Goal: Task Accomplishment & Management: Manage account settings

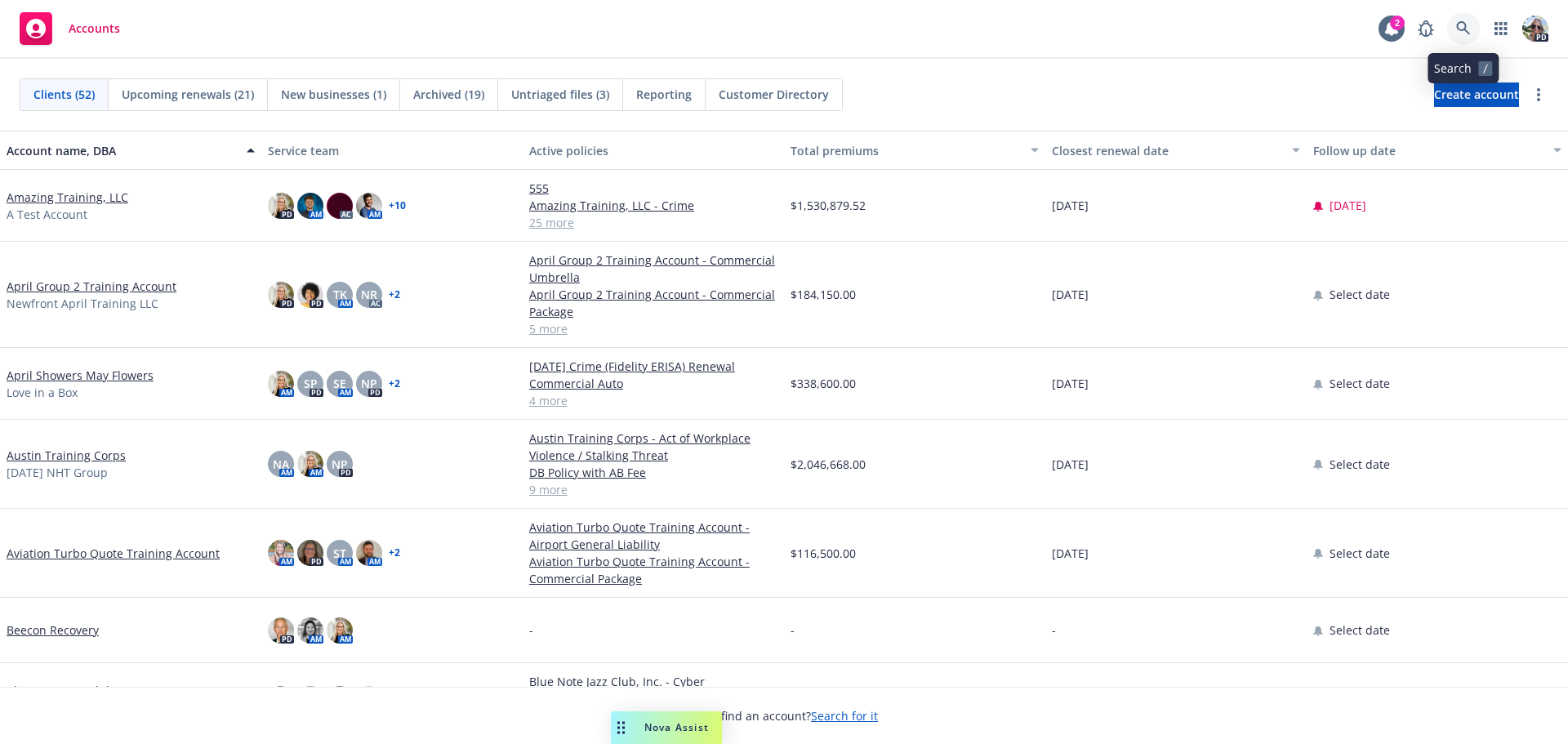
click at [1460, 26] on icon at bounding box center [1464, 29] width 15 height 15
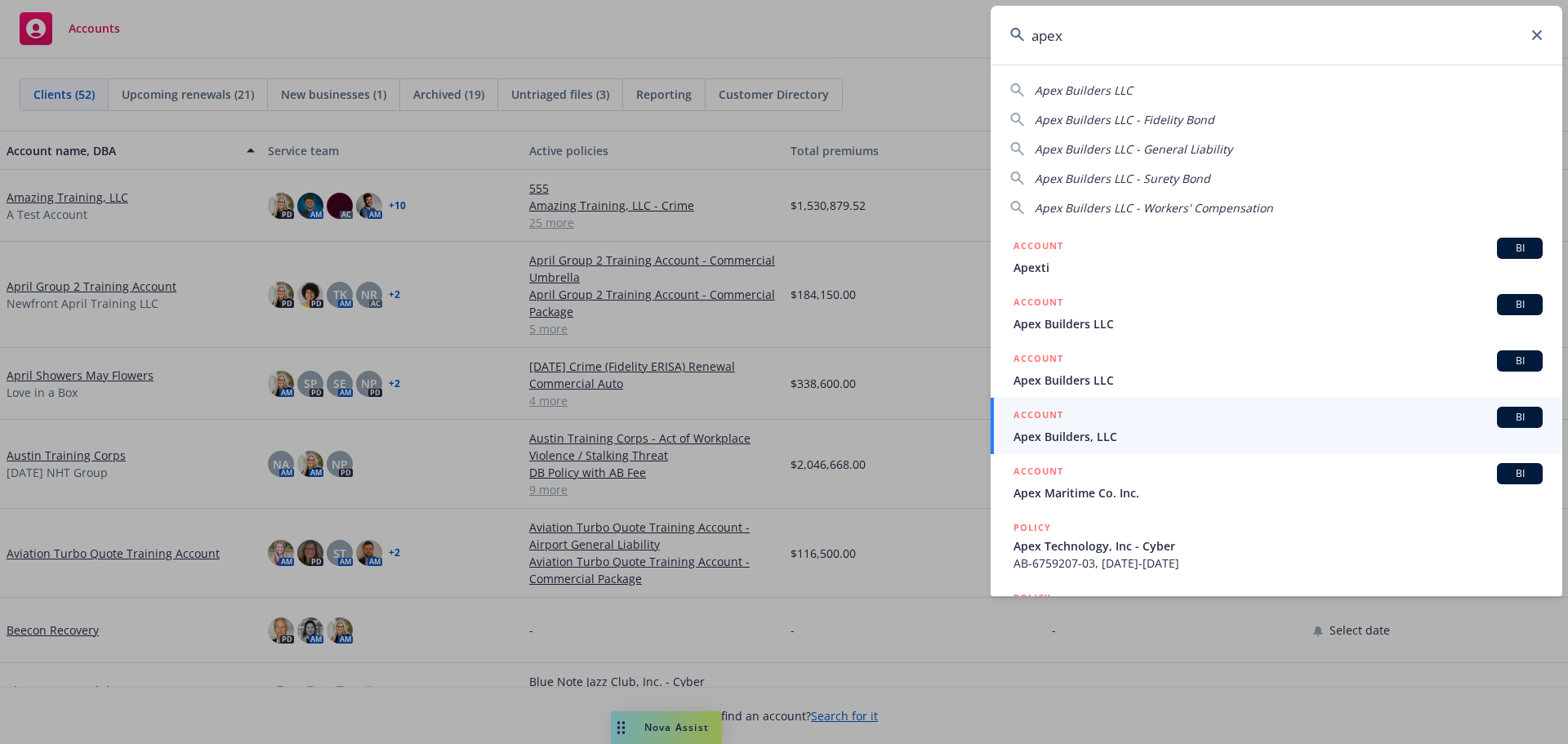
click at [1080, 42] on input "apex" at bounding box center [1276, 35] width 572 height 59
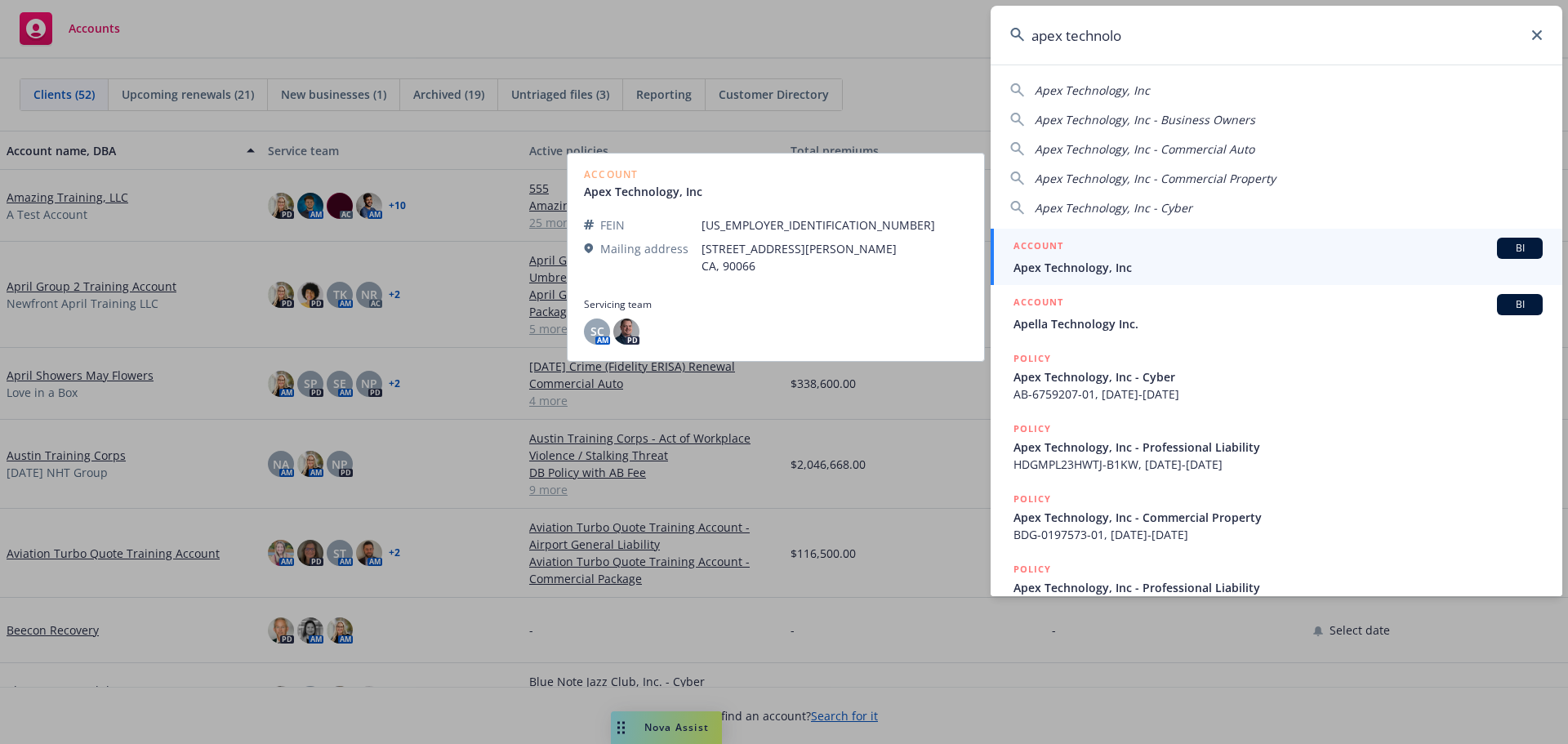
type input "apex technolo"
click at [1096, 273] on span "Apex Technology, Inc" at bounding box center [1278, 267] width 530 height 17
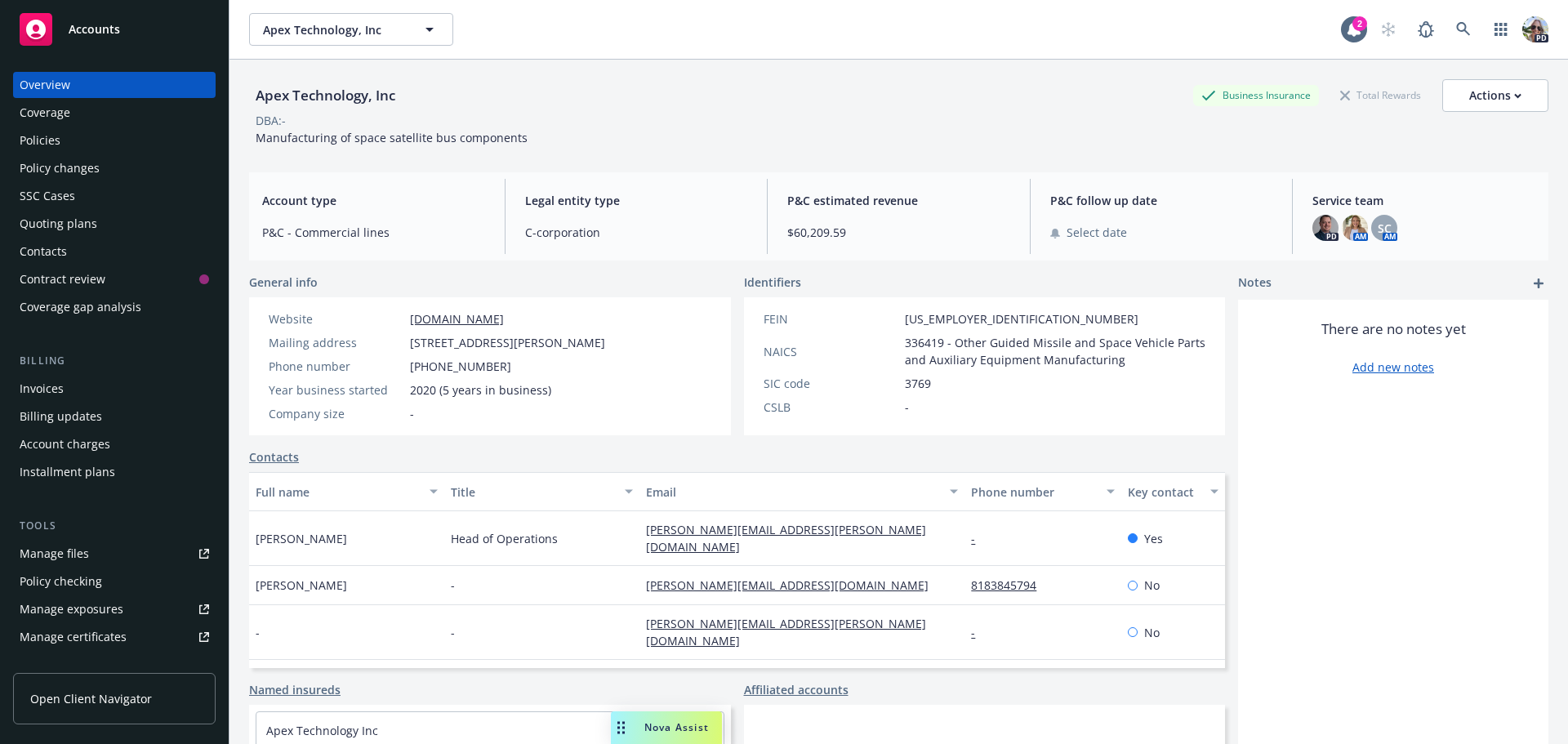
click at [61, 147] on div "Policies" at bounding box center [114, 141] width 189 height 26
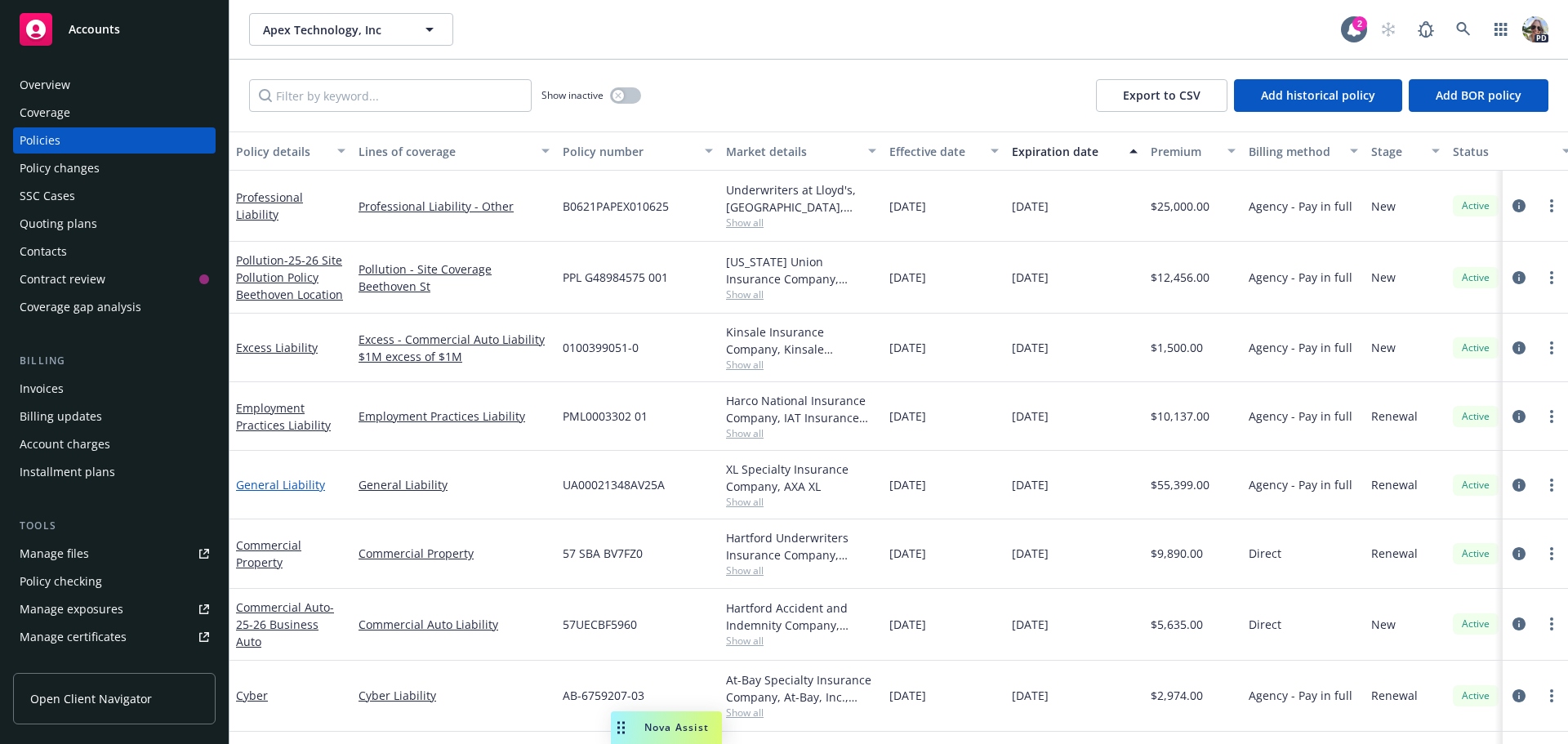
click at [260, 483] on link "General Liability" at bounding box center [281, 484] width 89 height 16
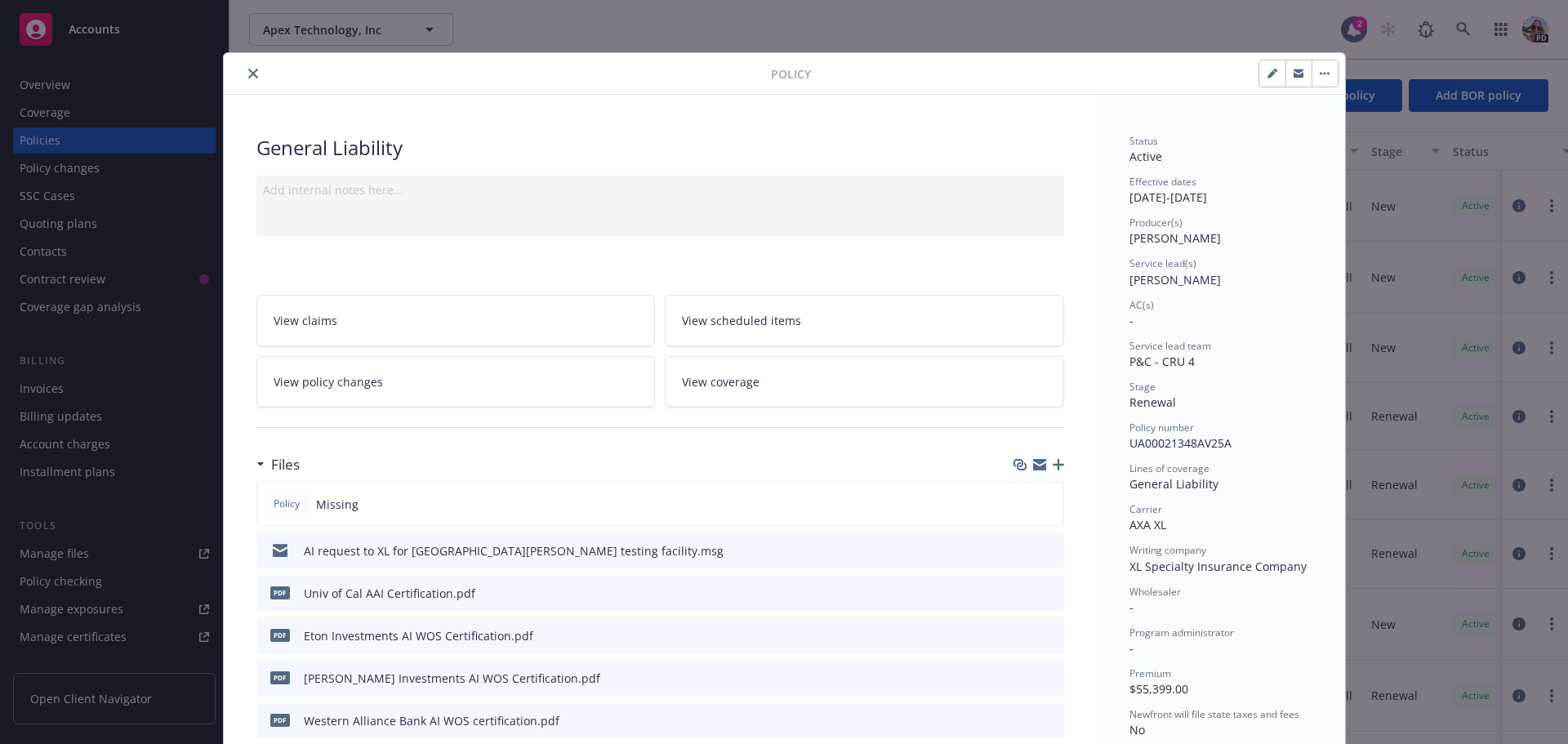
click at [243, 65] on button "close" at bounding box center [253, 74] width 20 height 20
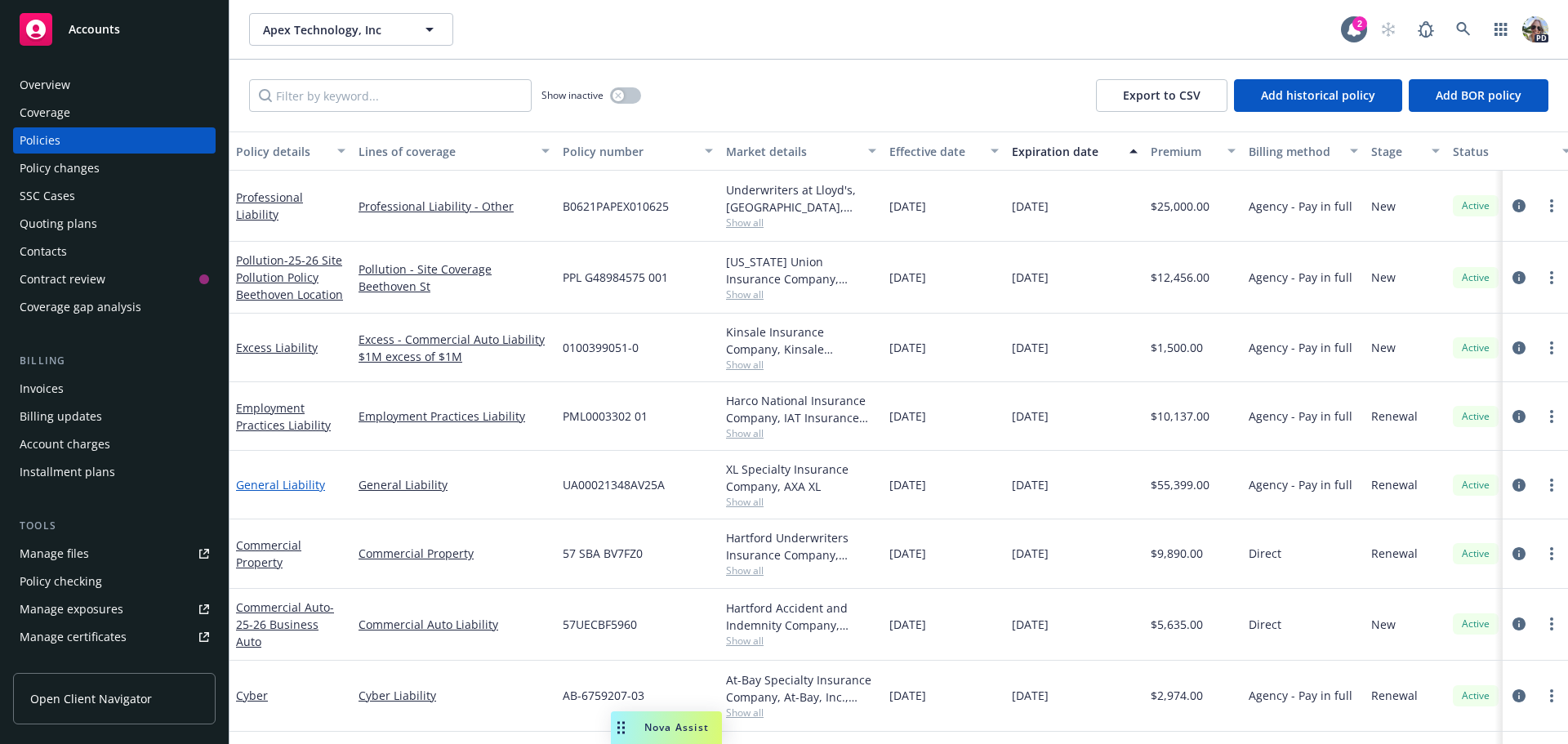
click at [259, 481] on link "General Liability" at bounding box center [281, 484] width 89 height 16
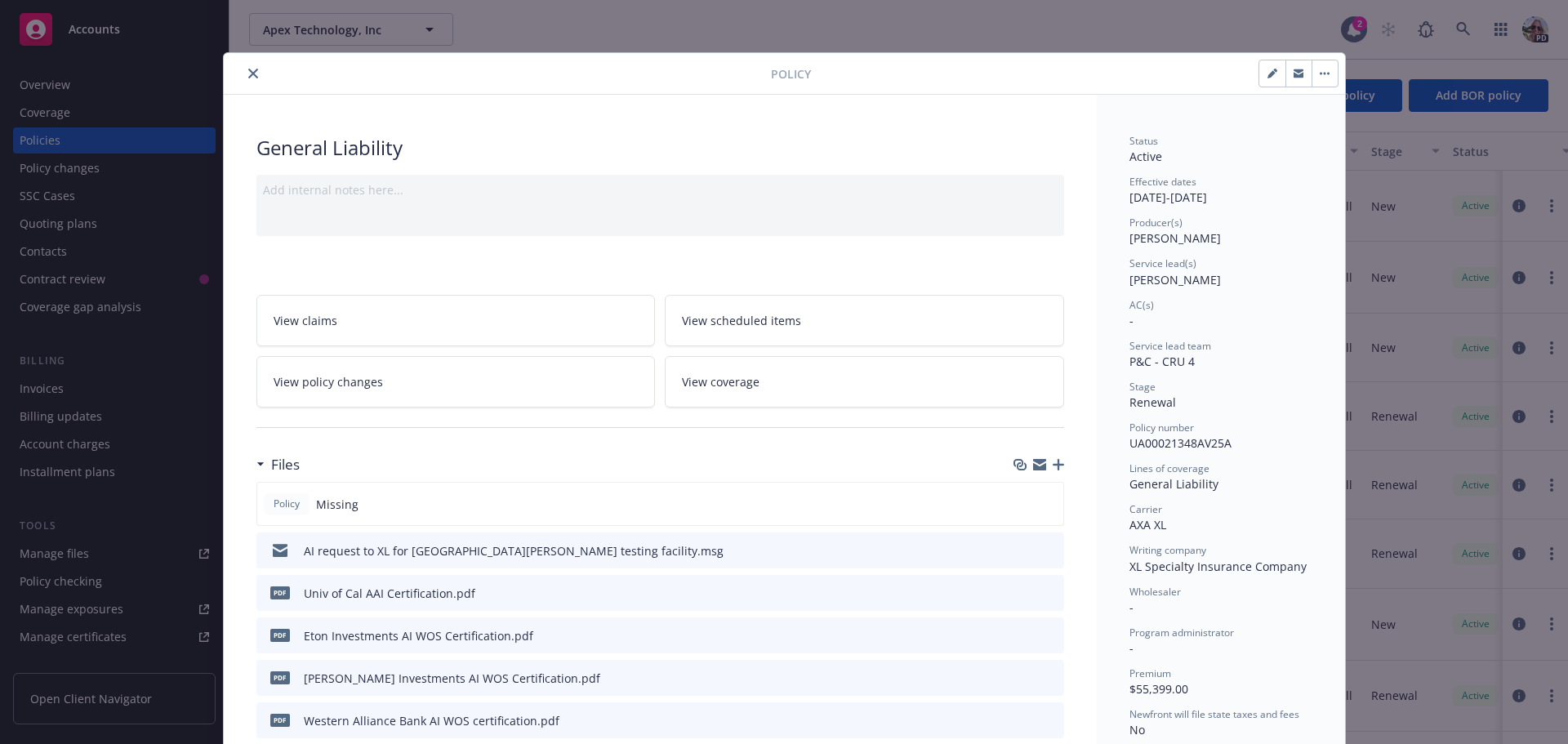
scroll to position [49, 0]
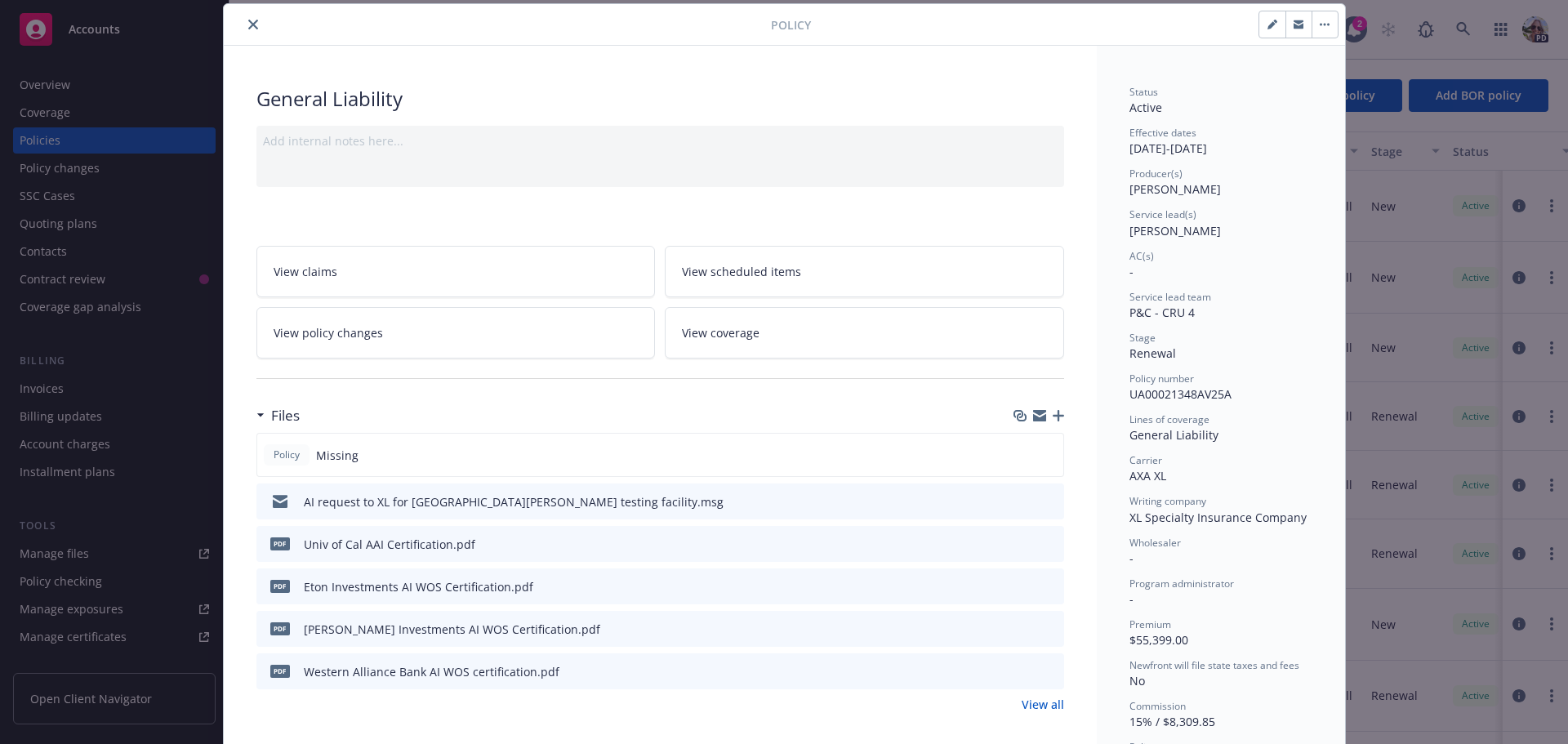
click at [248, 25] on icon "close" at bounding box center [253, 25] width 10 height 10
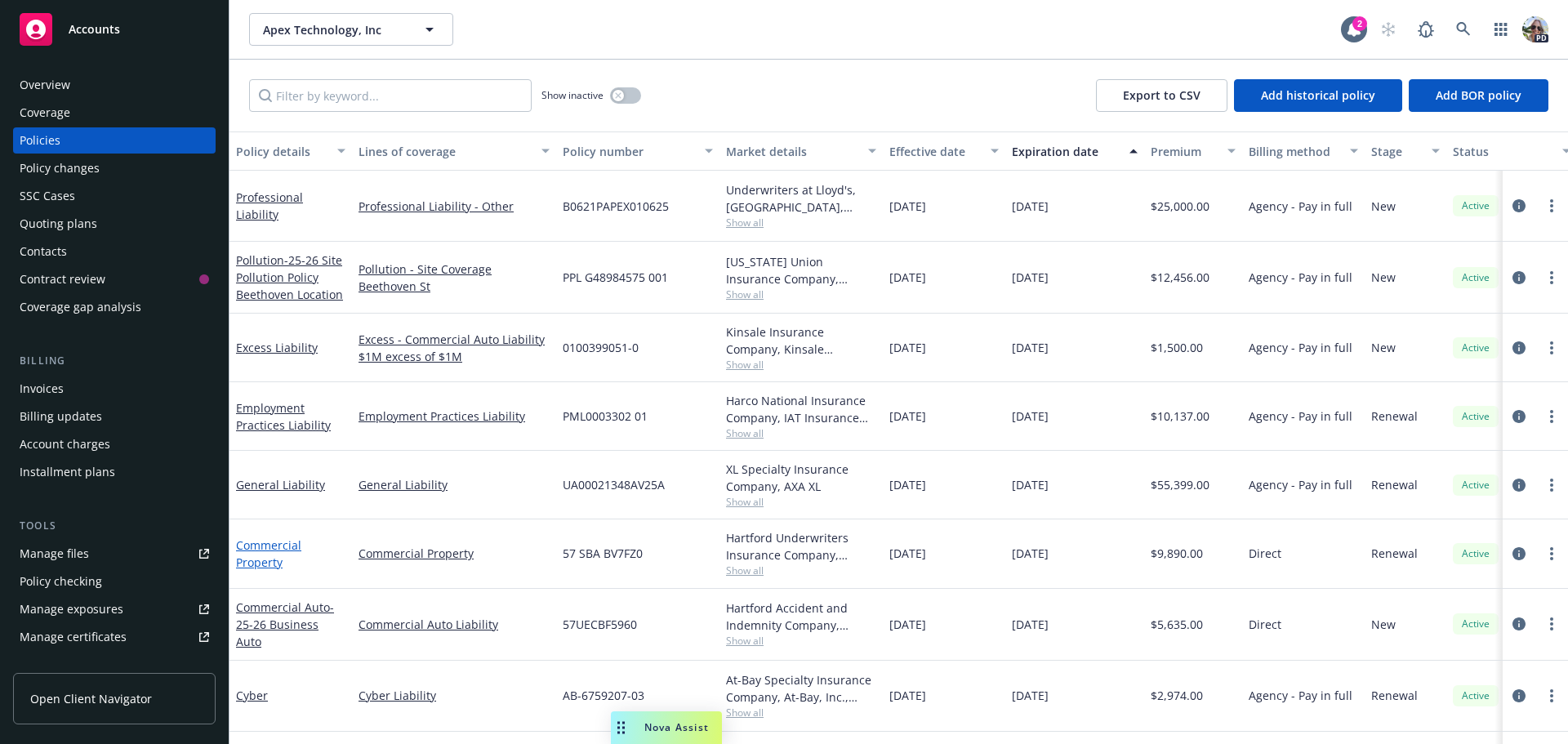
click at [246, 552] on link "Commercial Property" at bounding box center [268, 553] width 65 height 32
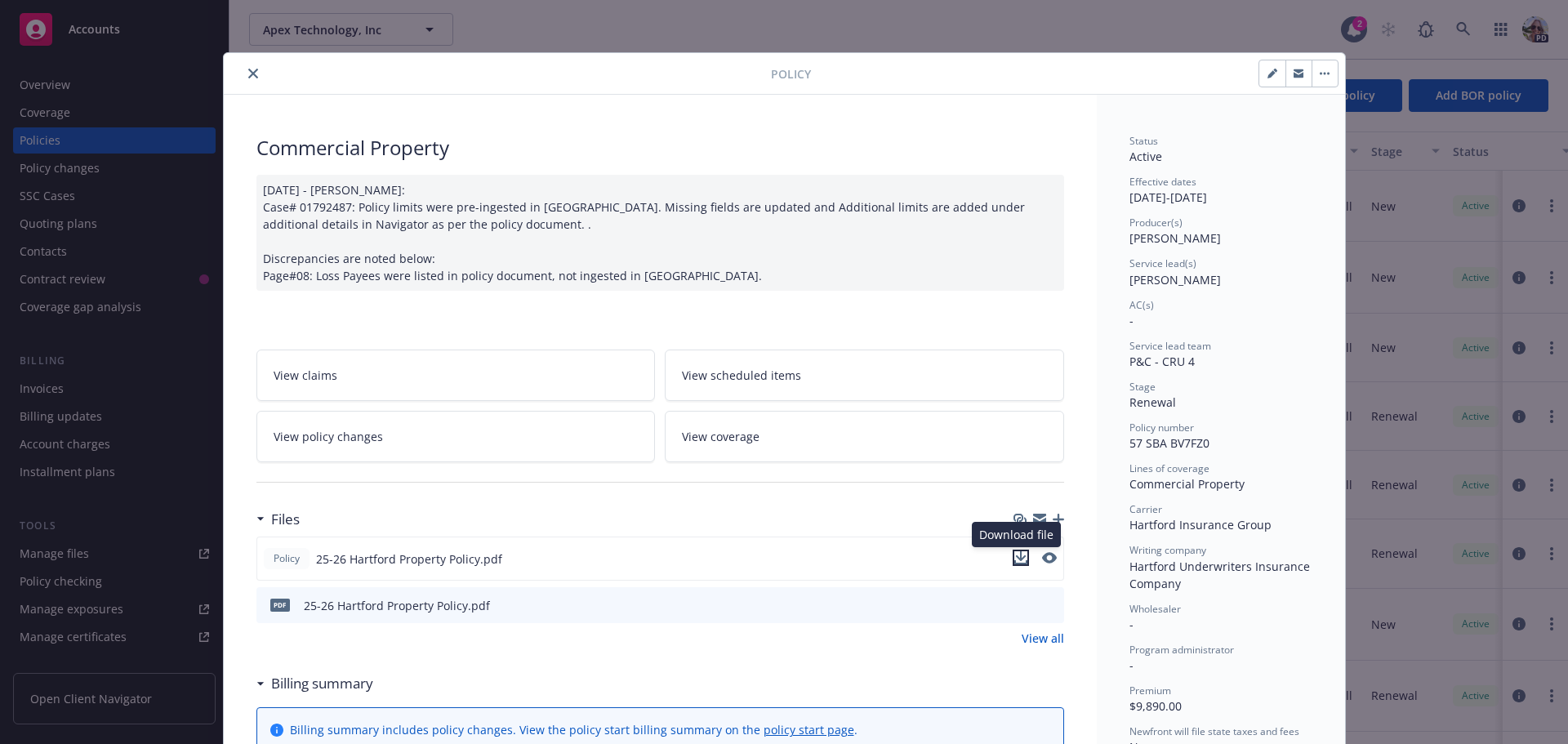
click at [1015, 556] on icon "download file" at bounding box center [1020, 556] width 11 height 10
click at [248, 74] on icon "close" at bounding box center [253, 74] width 10 height 10
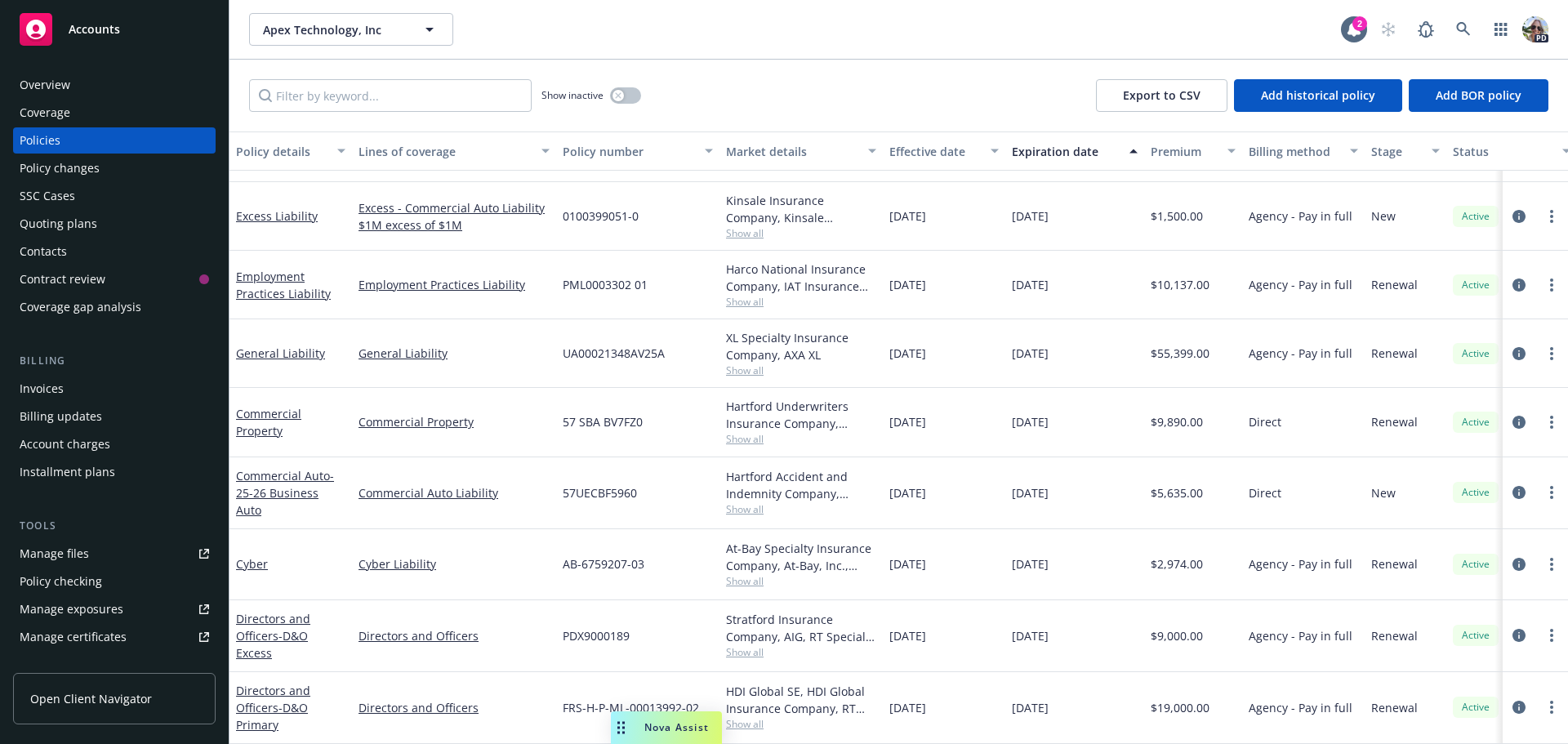
scroll to position [137, 0]
click at [1462, 26] on icon at bounding box center [1464, 30] width 15 height 15
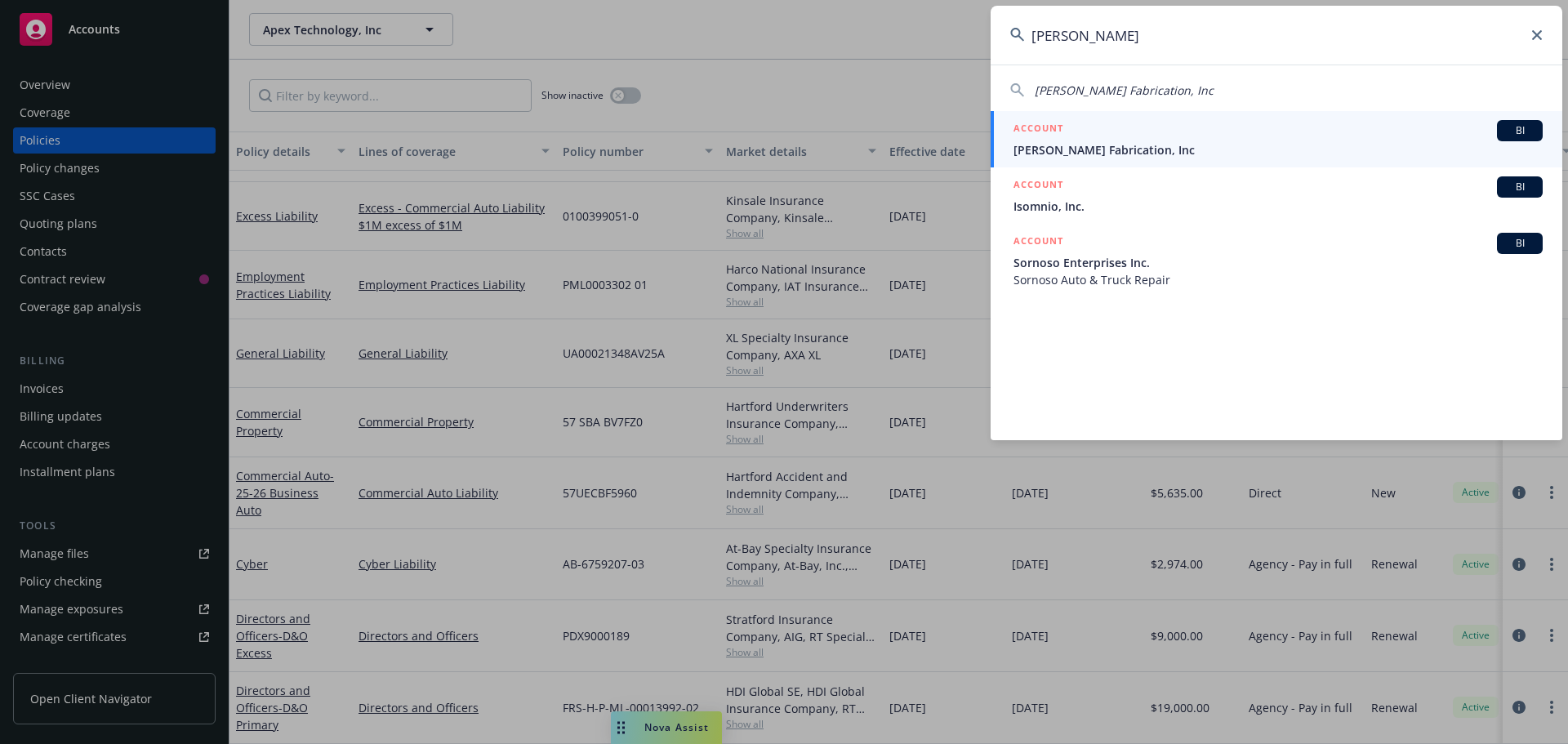
type input "osornio"
click at [1104, 142] on span "Osornio Fabrication, Inc" at bounding box center [1278, 150] width 530 height 17
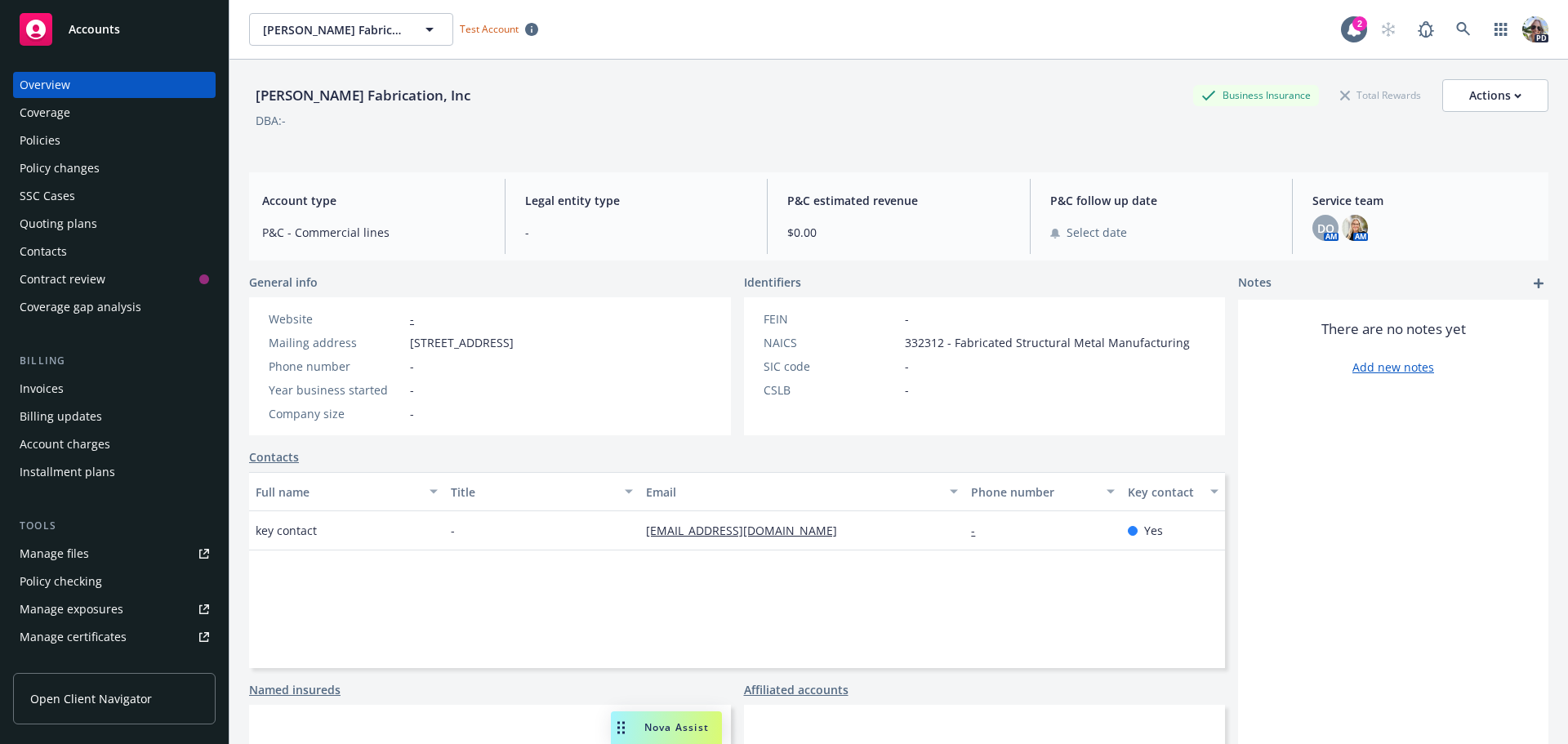
click at [36, 138] on div "Policies" at bounding box center [40, 141] width 41 height 26
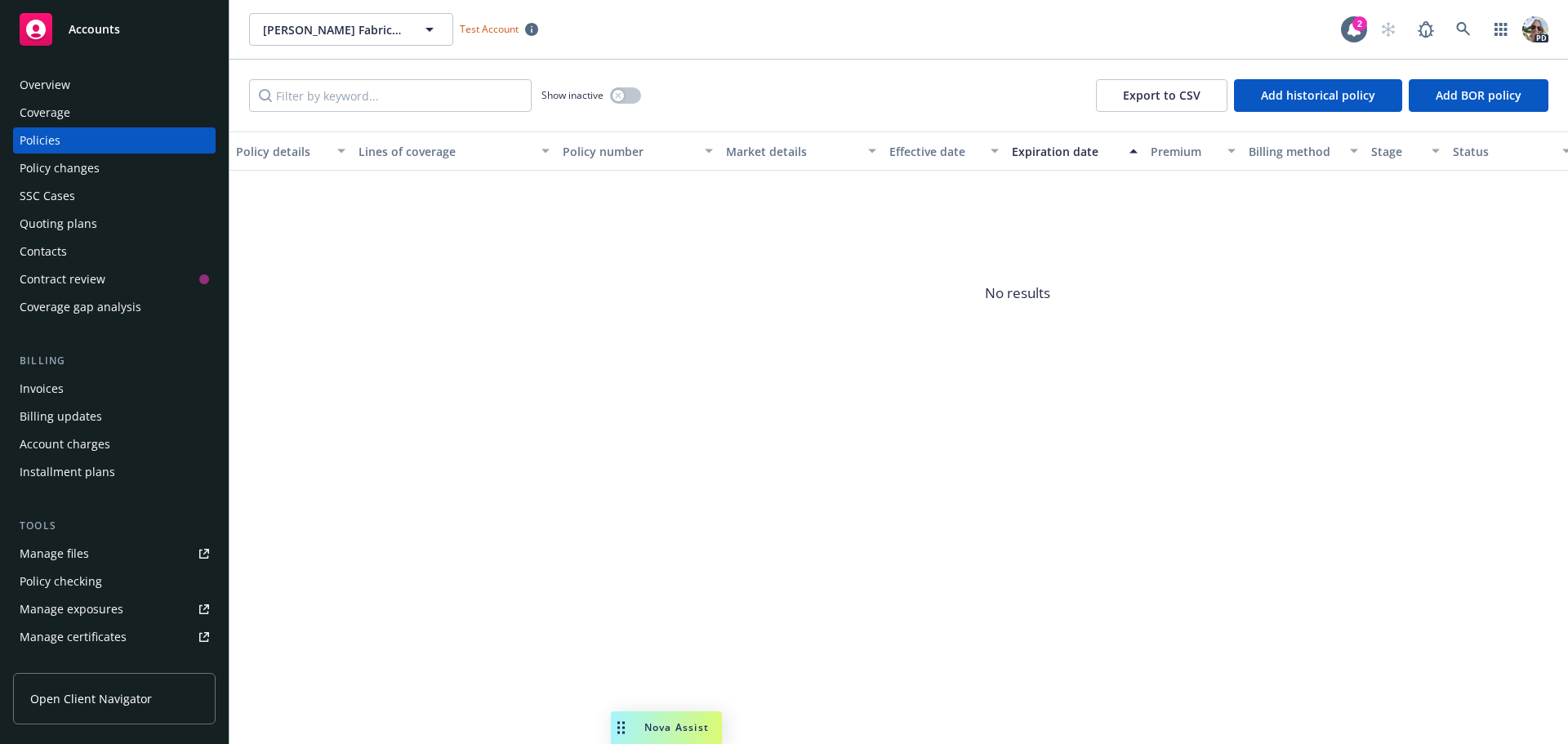
click at [46, 88] on div "Overview" at bounding box center [45, 85] width 50 height 26
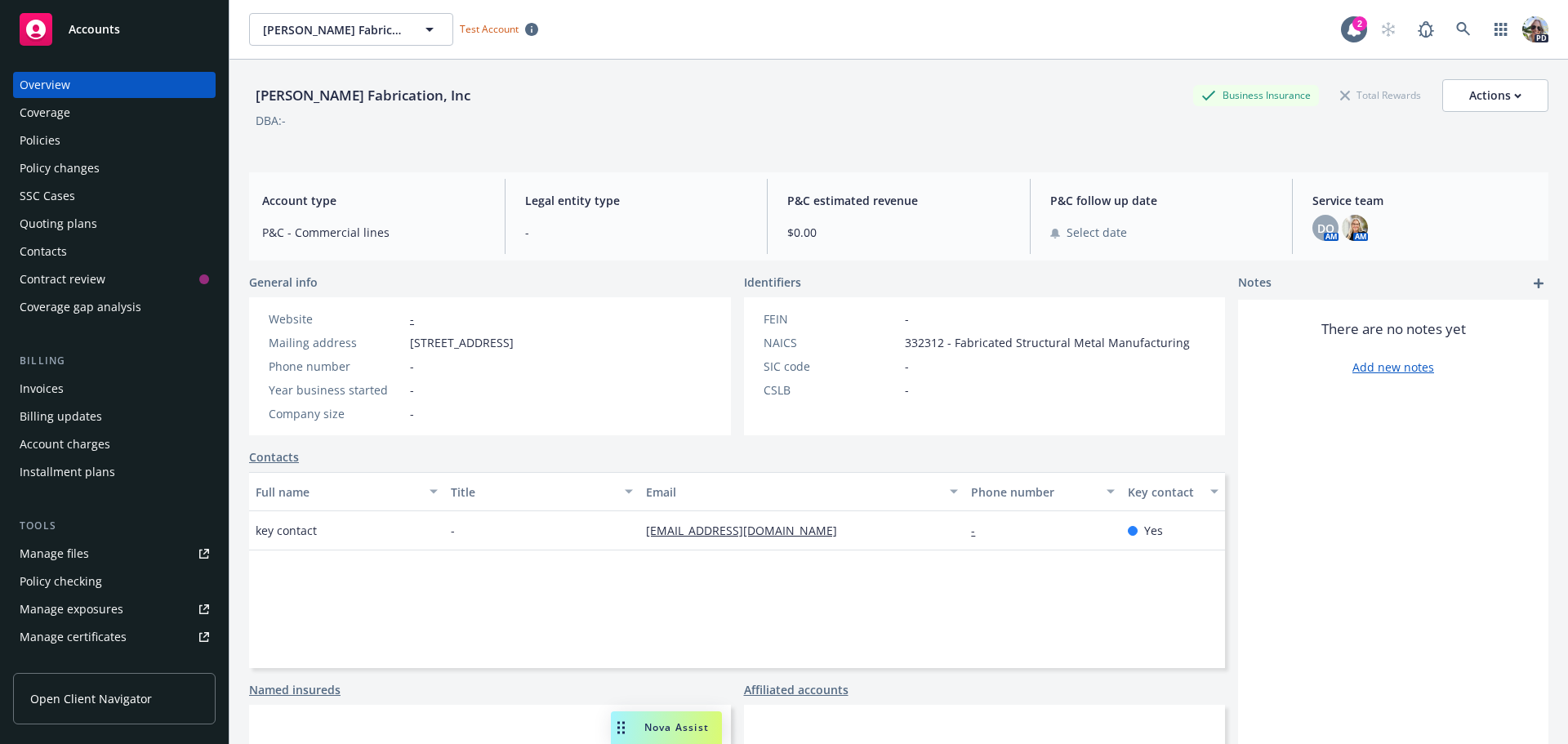
drag, startPoint x: 596, startPoint y: 346, endPoint x: 409, endPoint y: 349, distance: 187.0
click at [409, 349] on div "Mailing address 123 Main St, Cleveland, OH, 44101" at bounding box center [391, 343] width 258 height 17
copy span "123 Main St, Cleveland, OH, 44101"
drag, startPoint x: 453, startPoint y: 87, endPoint x: 433, endPoint y: 94, distance: 21.2
click at [452, 88] on div "Osornio Fabrication, Inc Business Insurance Total Rewards Actions" at bounding box center [899, 95] width 1299 height 32
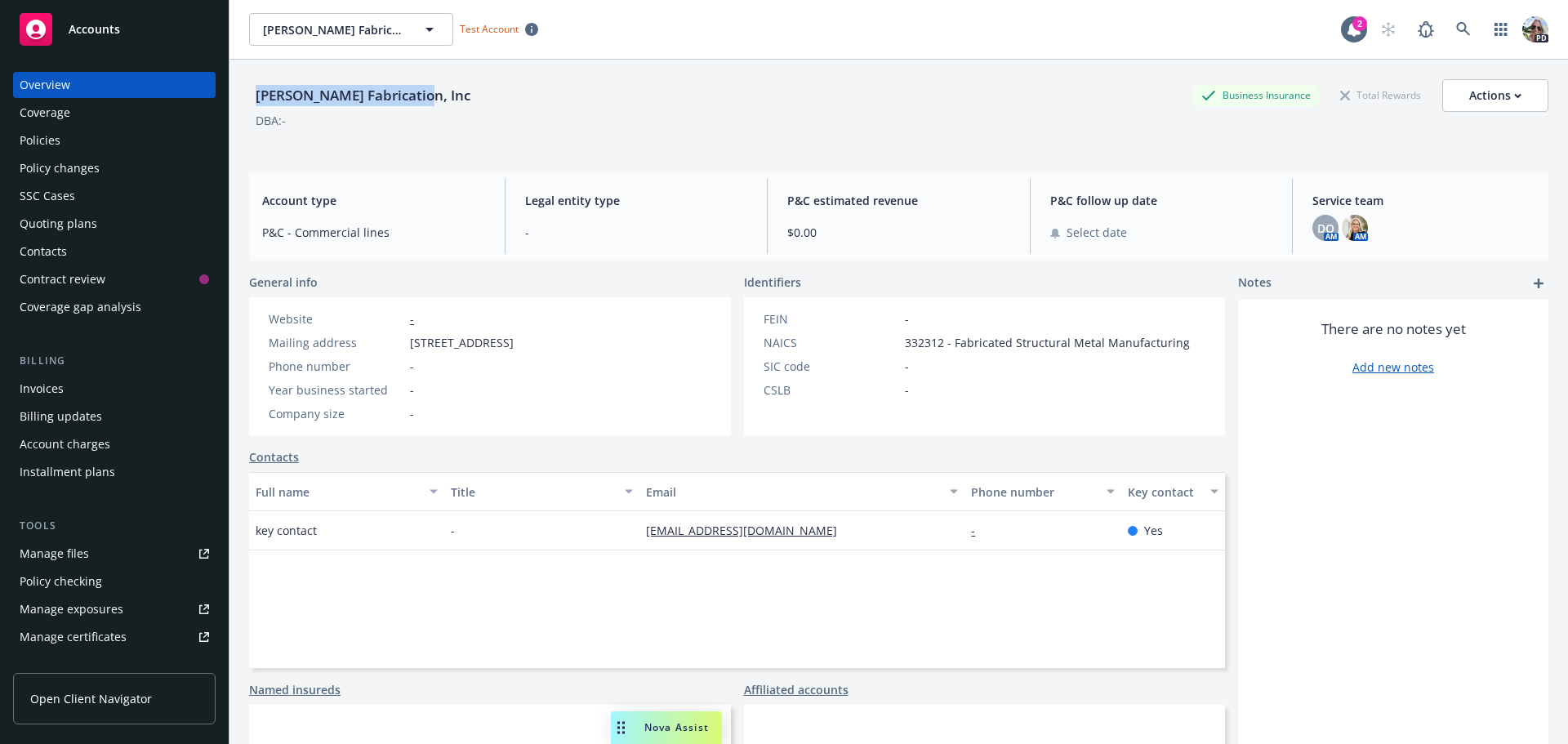
drag, startPoint x: 424, startPoint y: 98, endPoint x: 256, endPoint y: 98, distance: 168.0
click at [256, 102] on div "Osornio Fabrication, Inc Business Insurance Total Rewards Actions" at bounding box center [899, 95] width 1299 height 32
copy div "Osornio Fabrication, Inc"
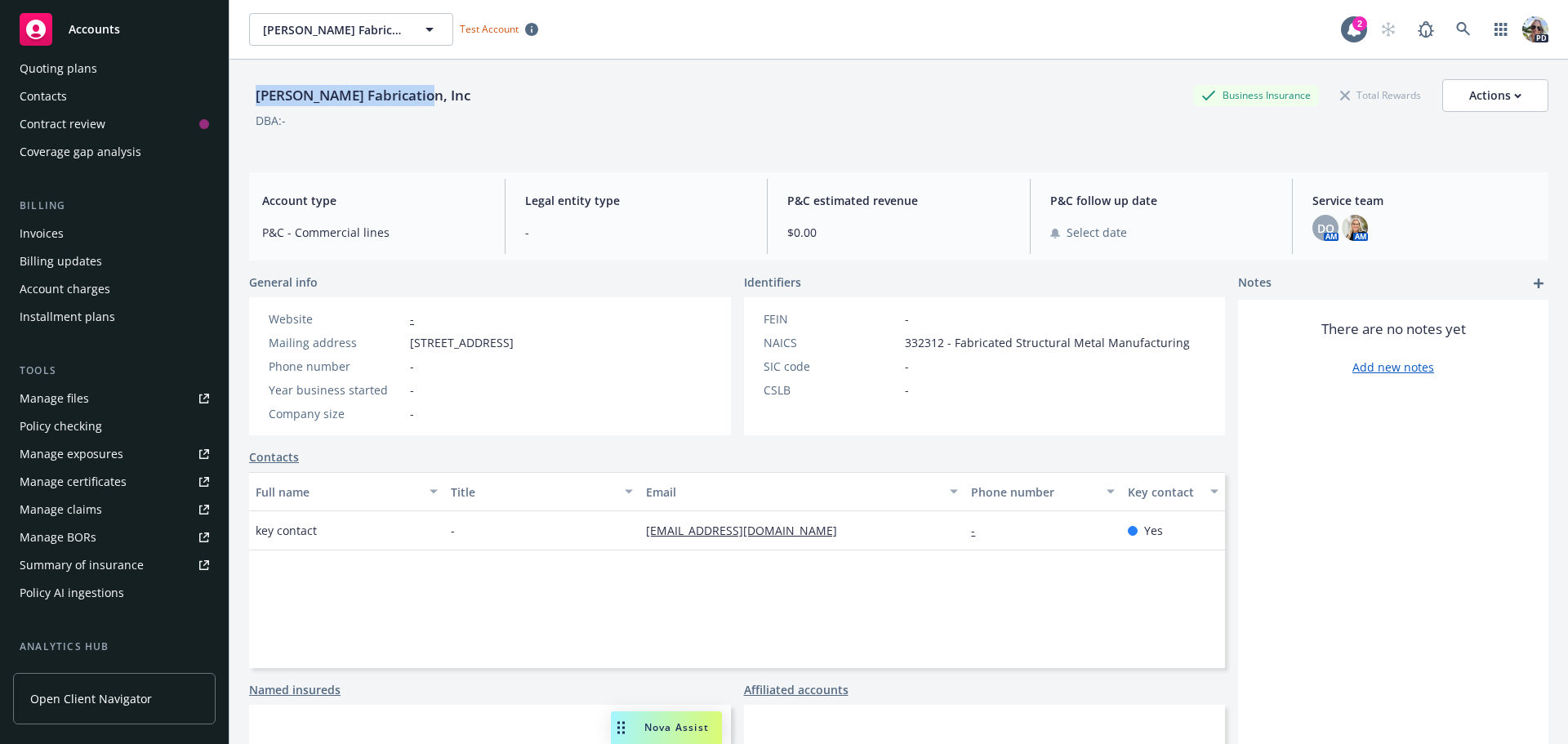
scroll to position [163, 0]
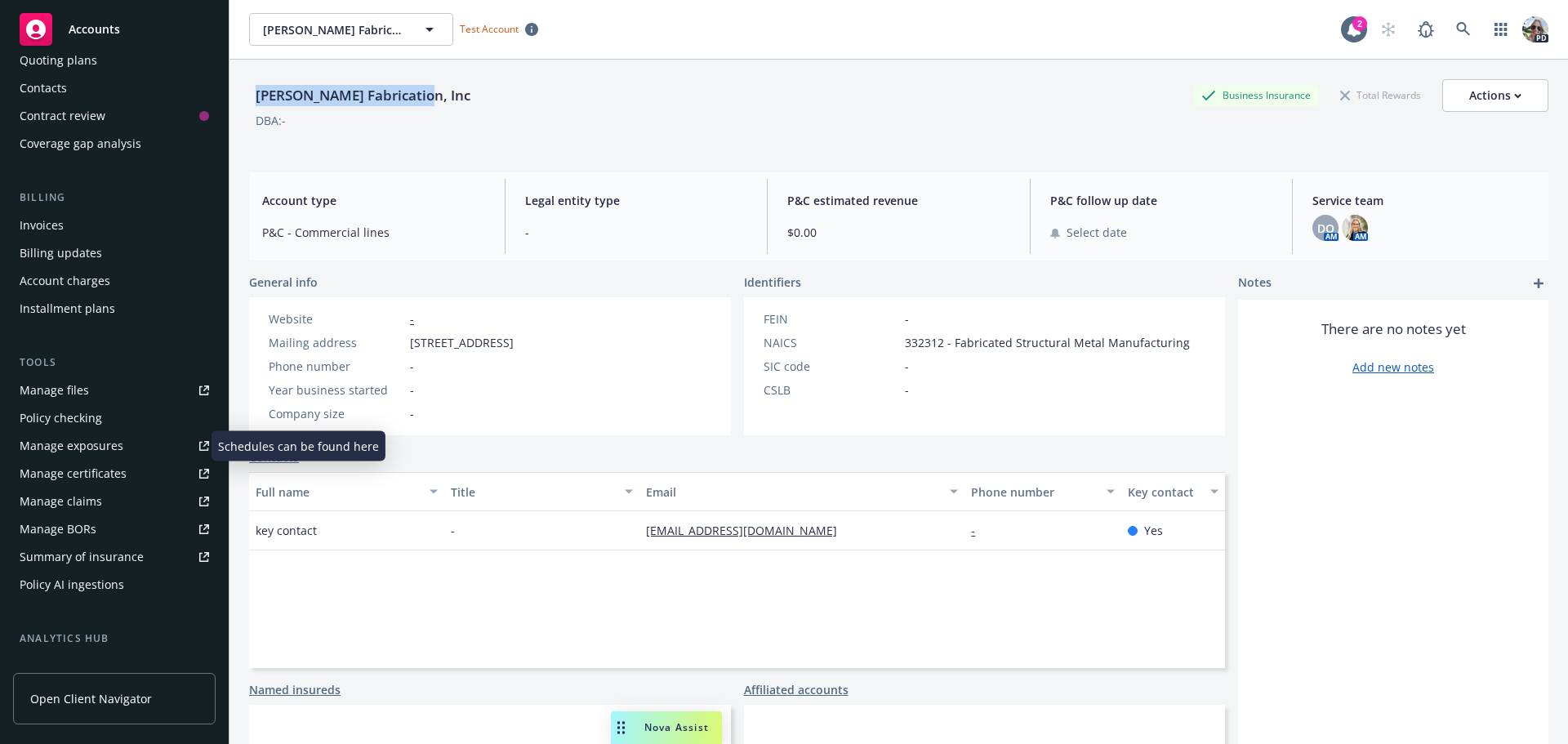
click at [106, 444] on div "Manage exposures" at bounding box center [71, 446] width 103 height 26
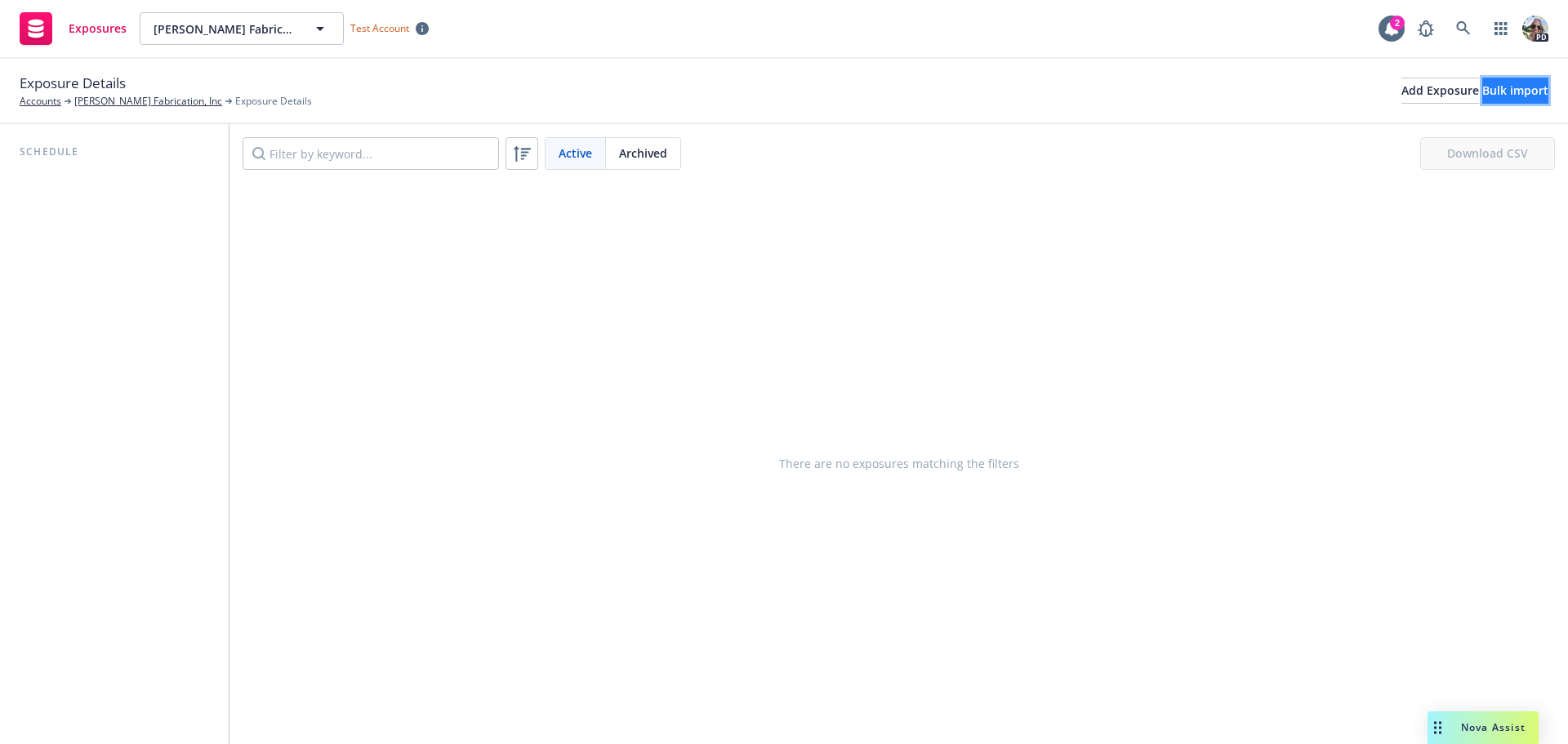
click at [1482, 96] on div "Bulk import" at bounding box center [1515, 91] width 66 height 25
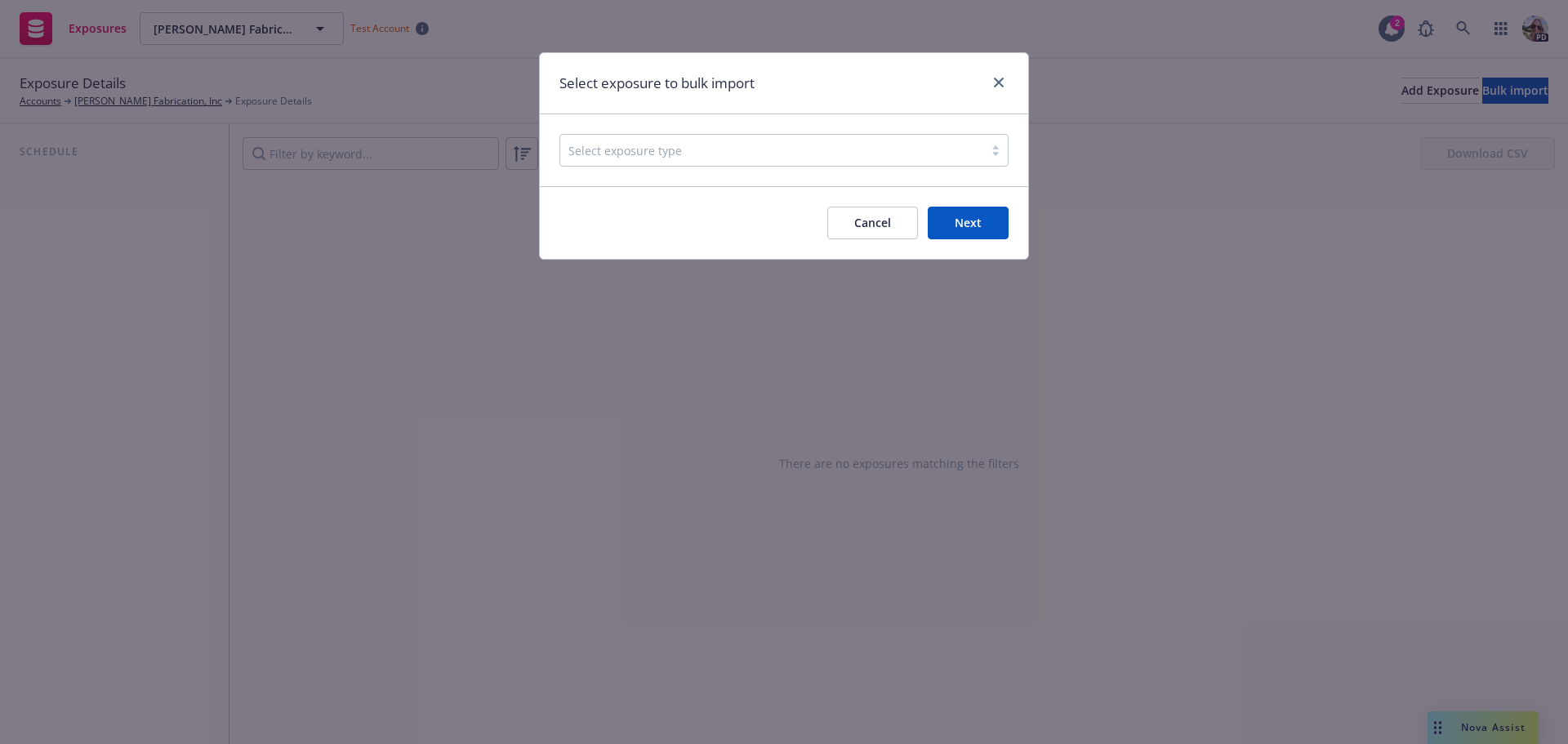
click at [645, 151] on div at bounding box center [772, 151] width 407 height 20
click at [998, 86] on icon "close" at bounding box center [999, 83] width 10 height 10
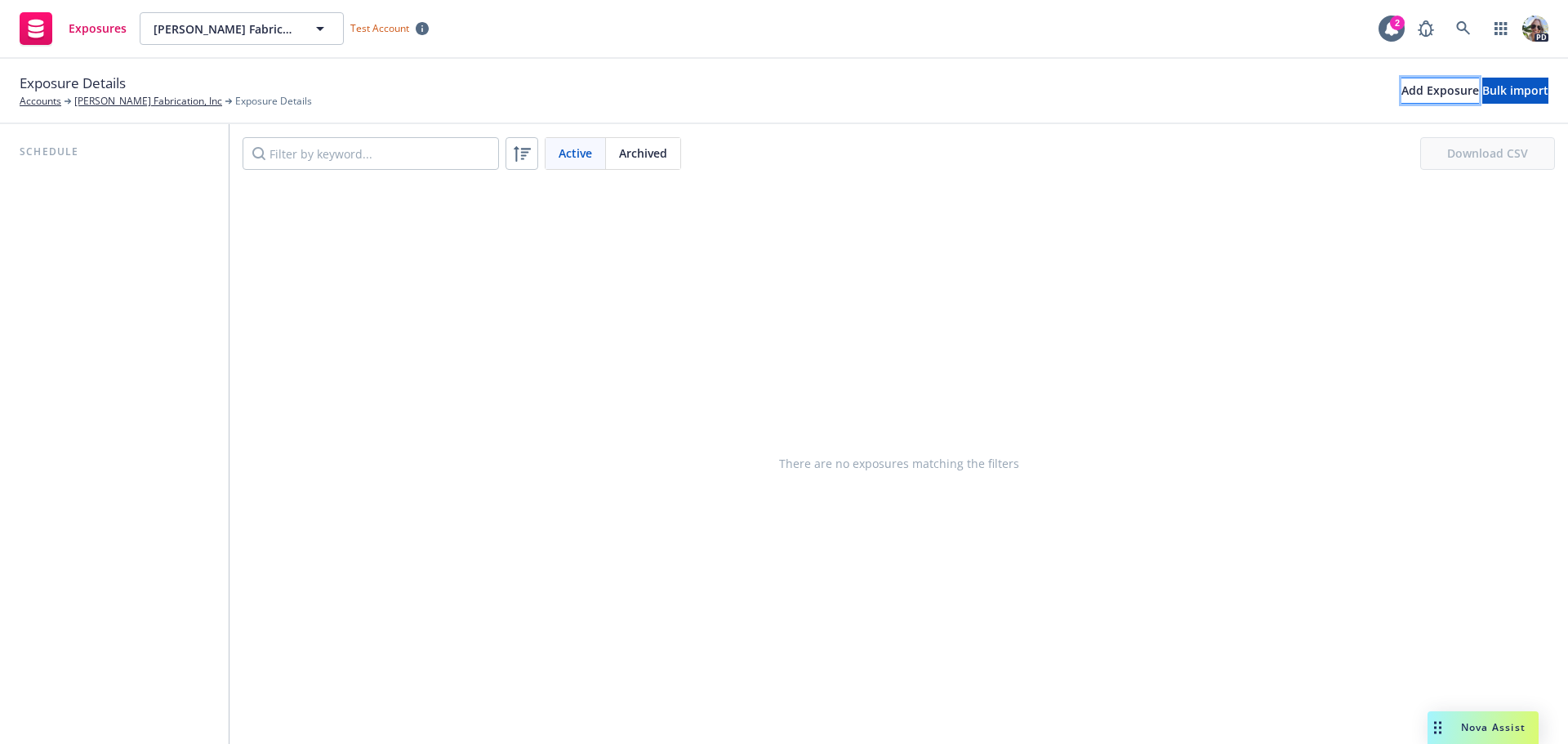
click at [1402, 94] on div "Add Exposure" at bounding box center [1441, 91] width 78 height 25
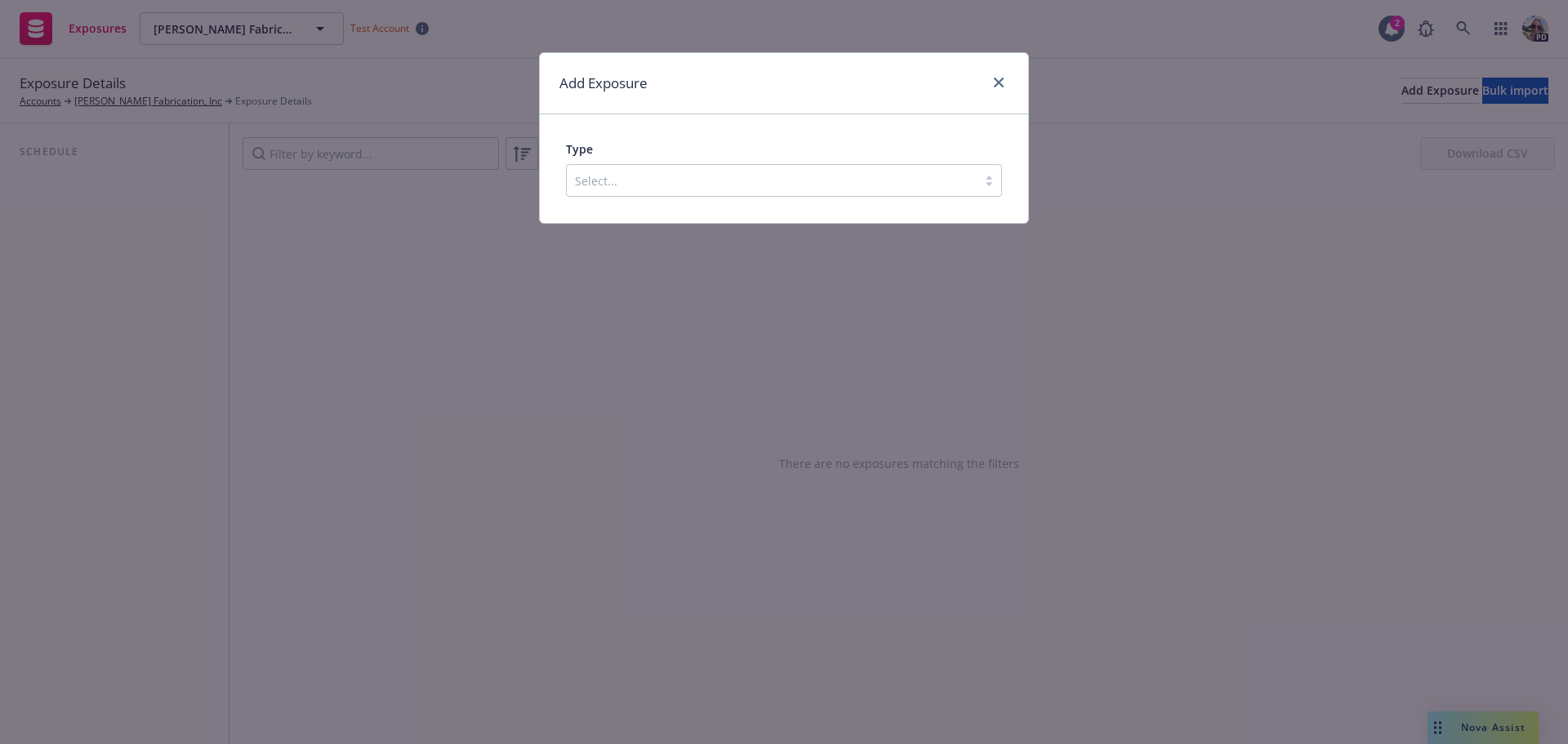
click at [640, 185] on div at bounding box center [772, 180] width 394 height 20
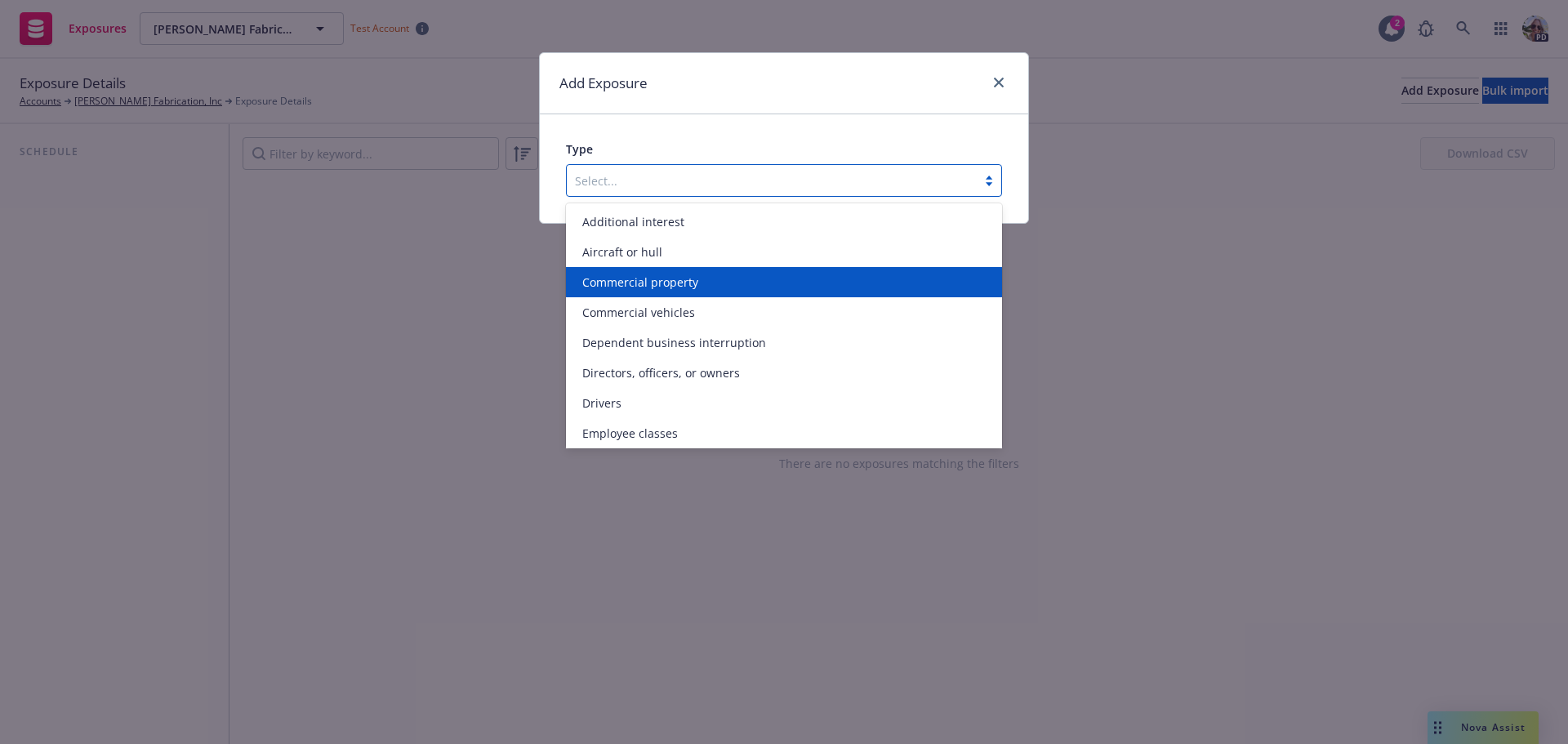
click at [643, 284] on span "Commercial property" at bounding box center [640, 282] width 116 height 17
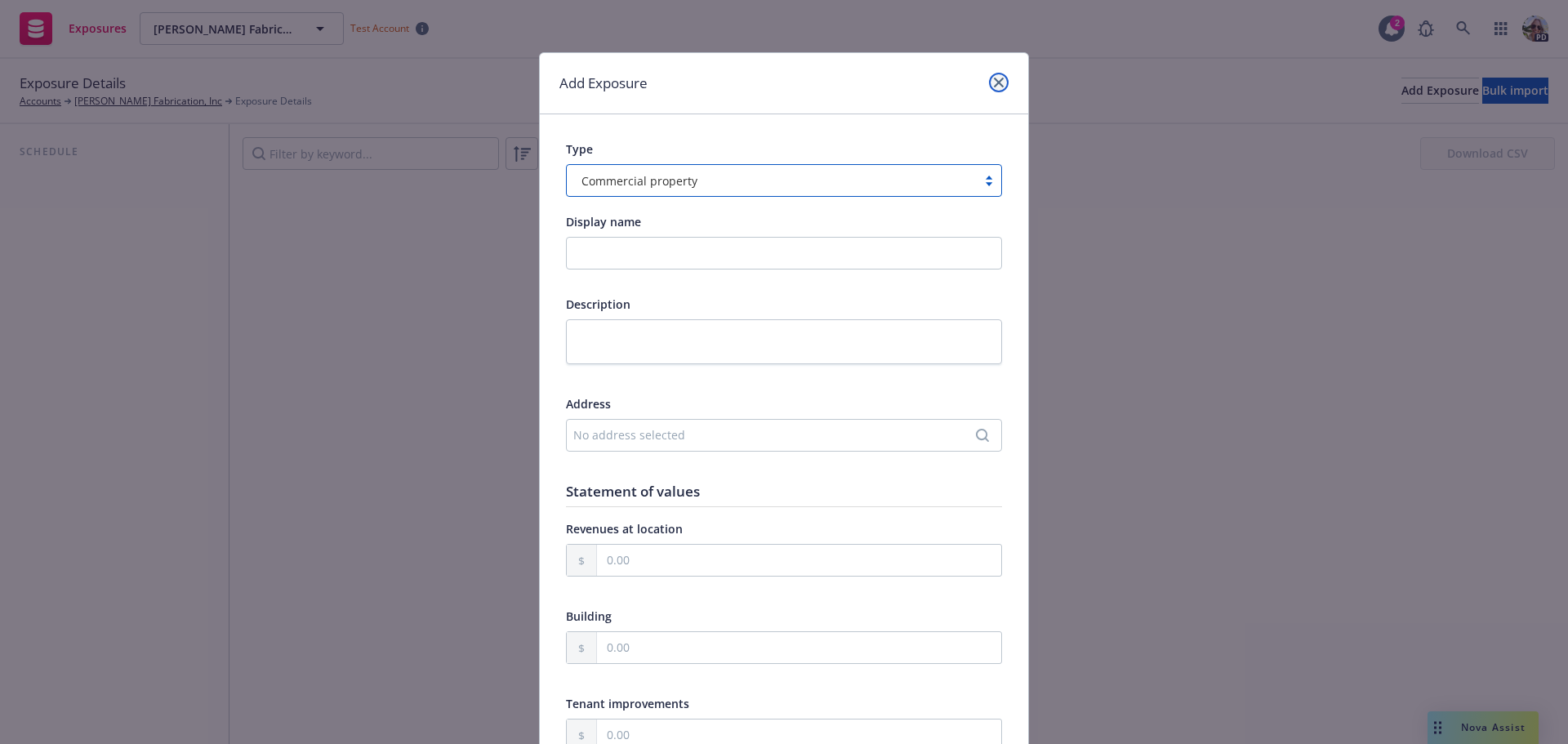
click at [994, 85] on icon "close" at bounding box center [999, 83] width 10 height 10
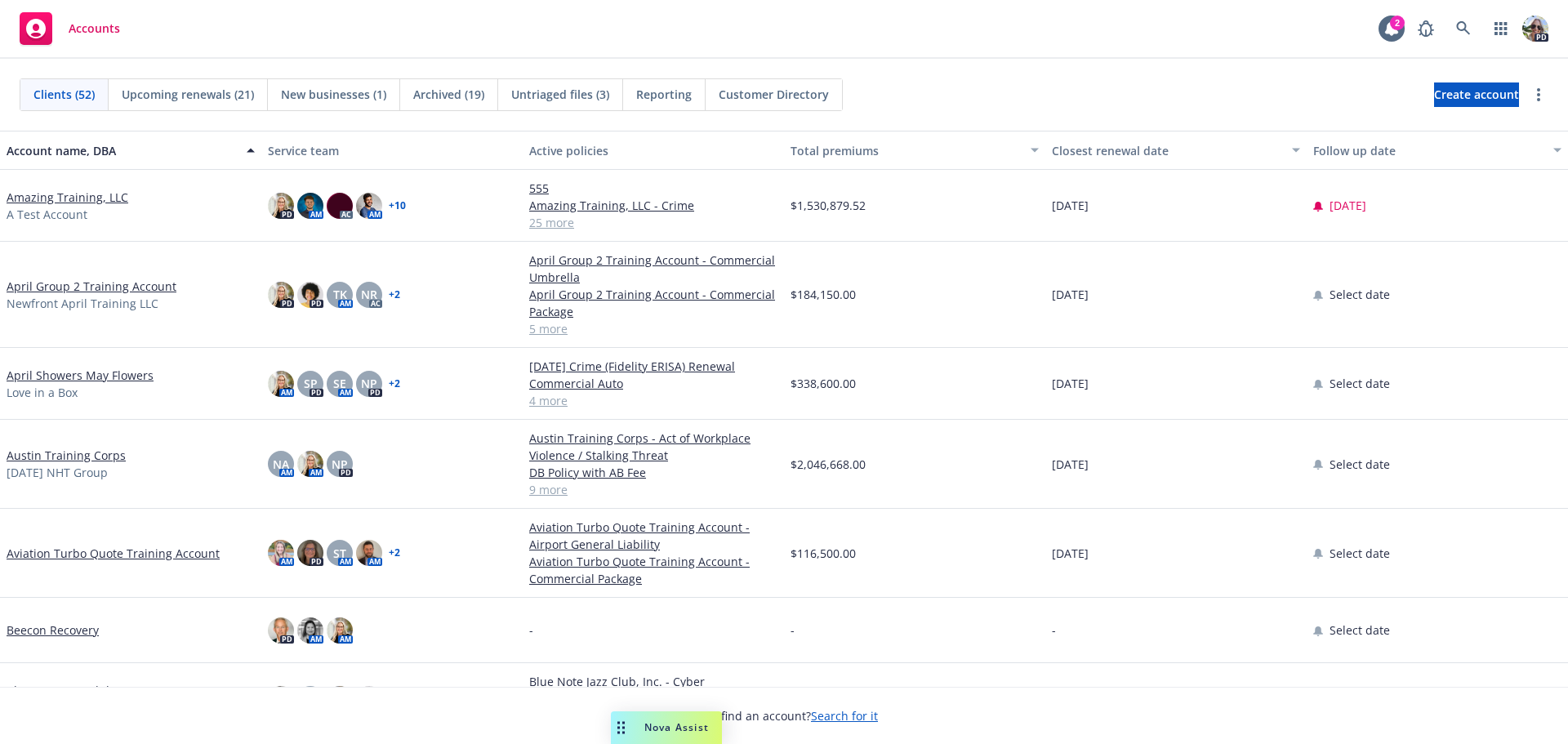
click at [30, 200] on link "Amazing Training, LLC" at bounding box center [67, 197] width 122 height 17
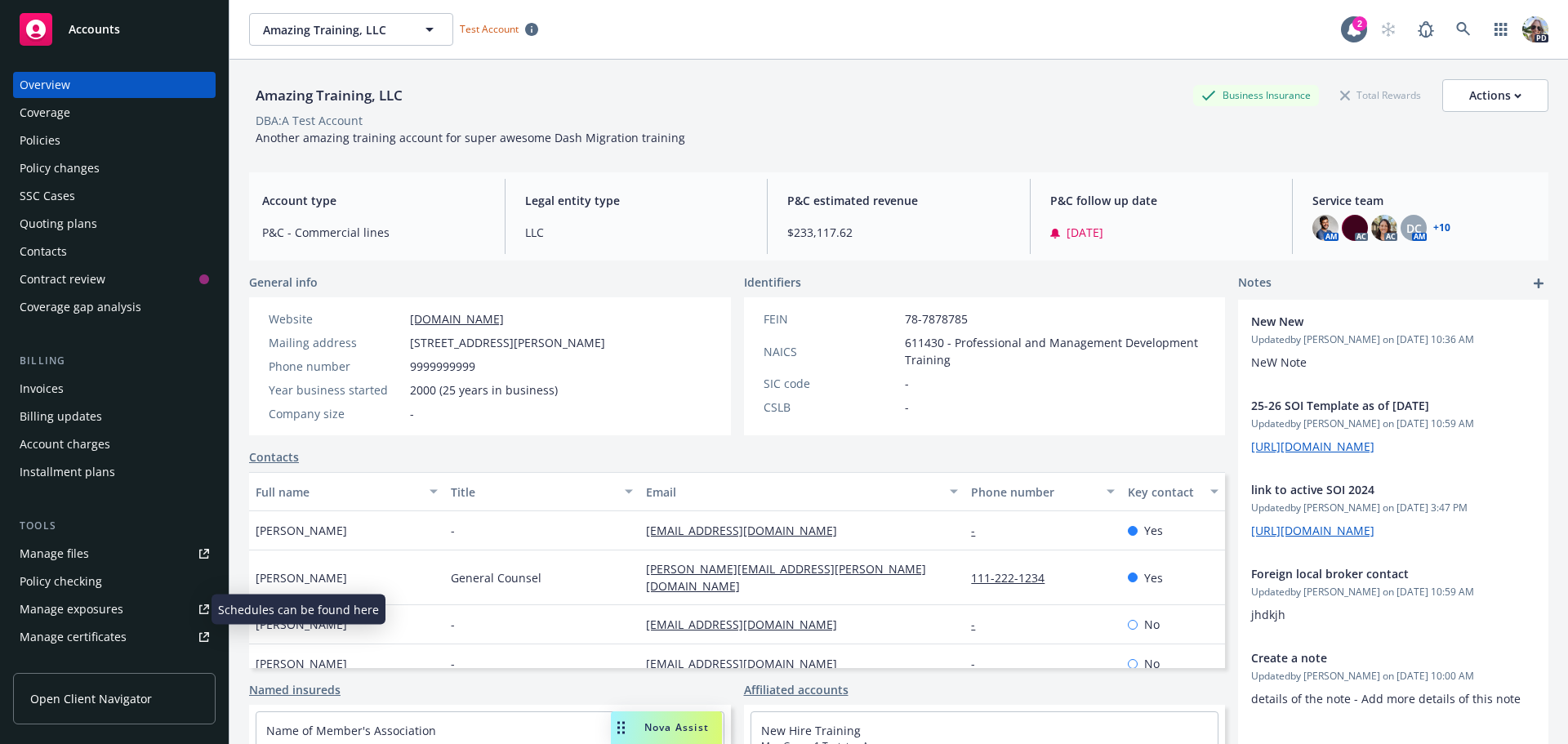
click at [62, 616] on div "Manage exposures" at bounding box center [71, 610] width 103 height 26
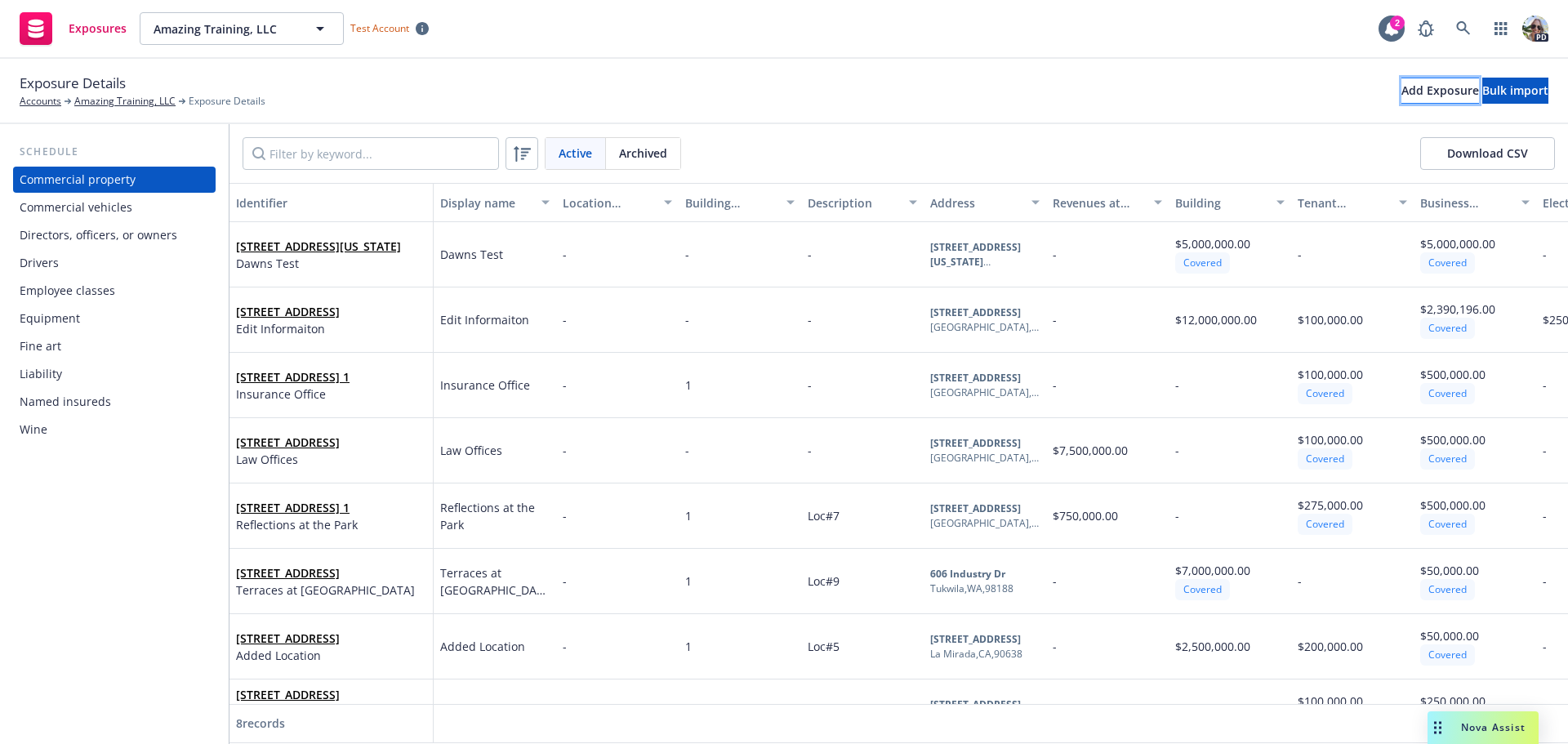
click at [1402, 88] on div "Add Exposure" at bounding box center [1441, 91] width 78 height 25
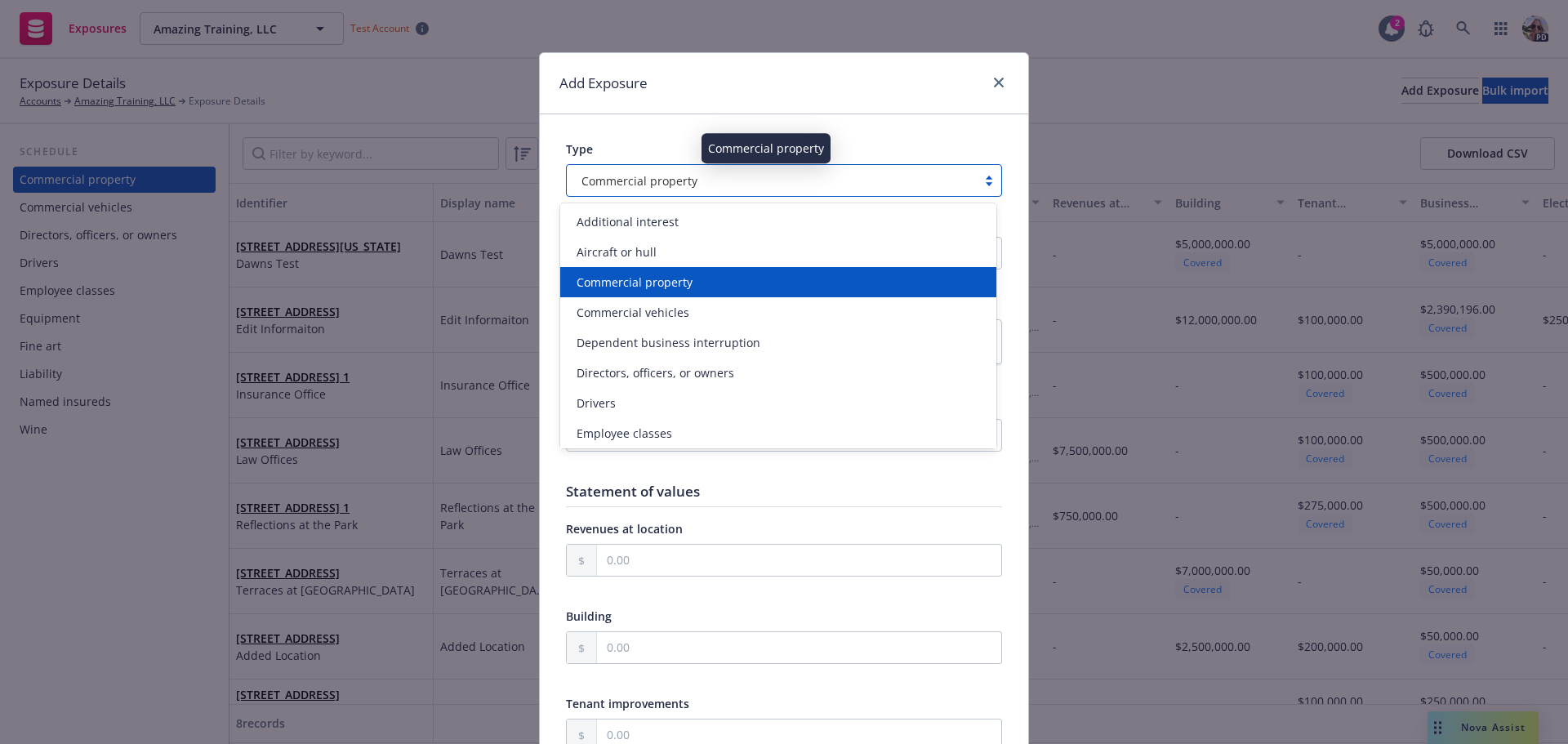
click at [616, 181] on span "Commercial property" at bounding box center [640, 180] width 116 height 17
click at [688, 288] on span "Commercial property" at bounding box center [635, 282] width 116 height 17
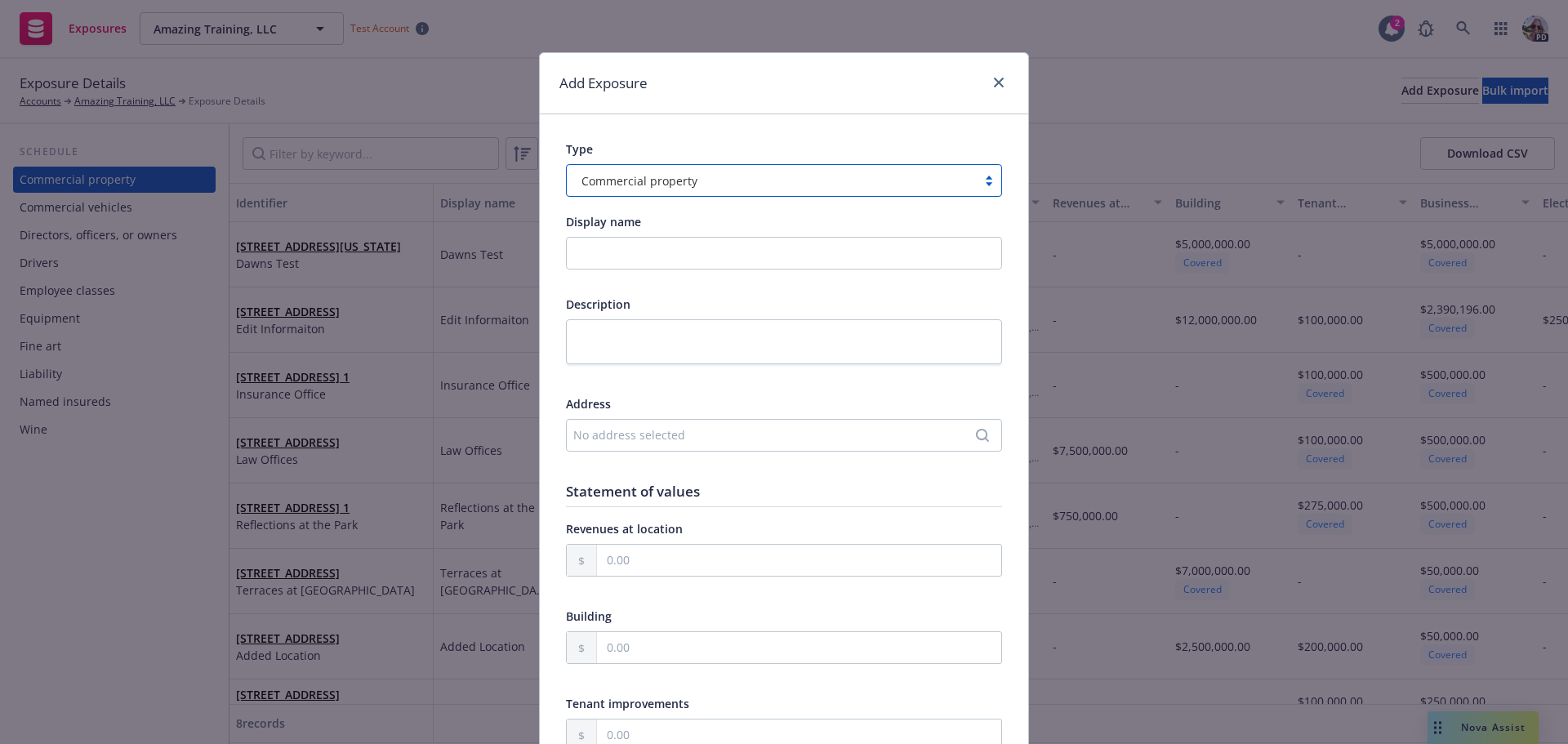
click at [613, 436] on div "No address selected" at bounding box center [776, 434] width 405 height 17
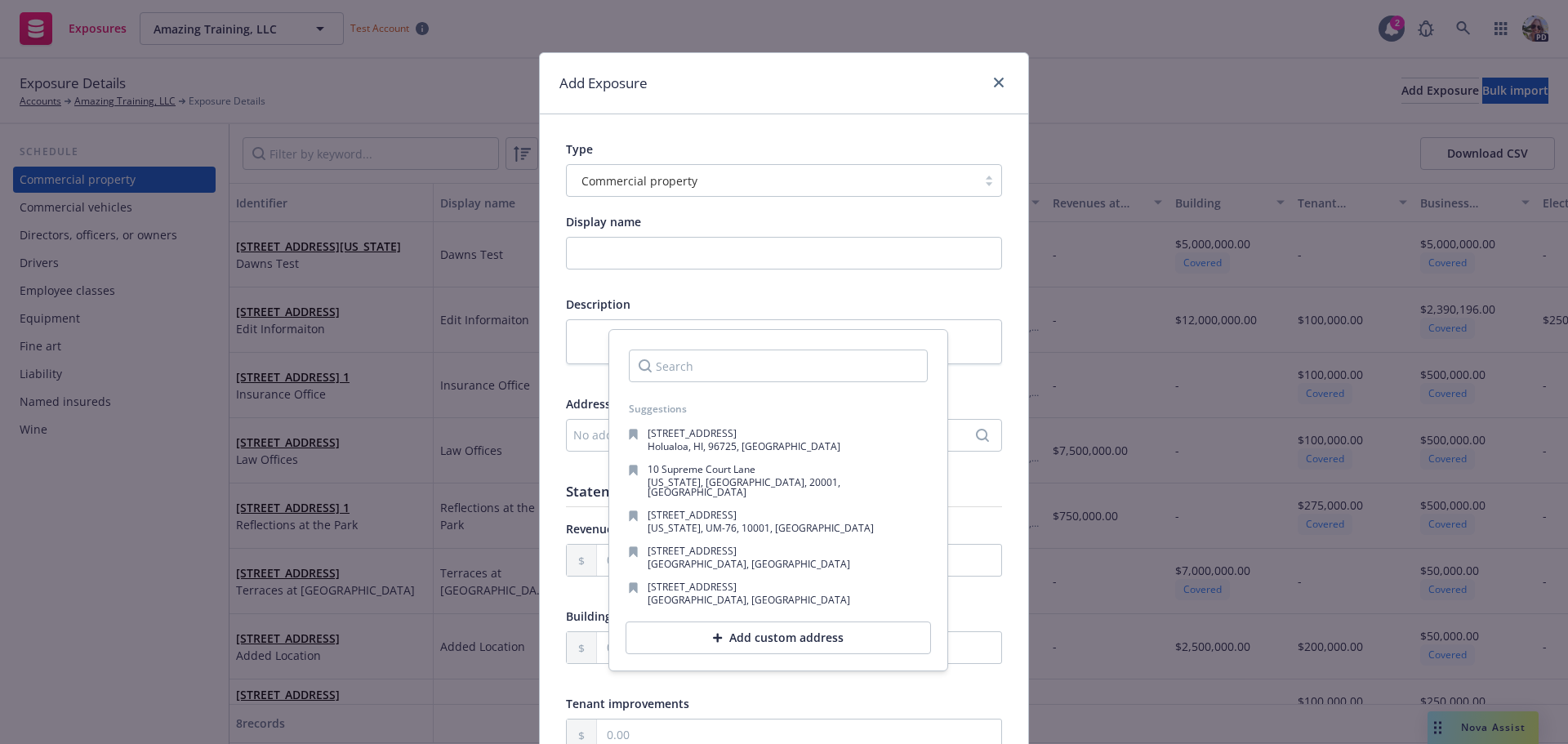
click at [718, 632] on div "Add custom address" at bounding box center [778, 637] width 305 height 32
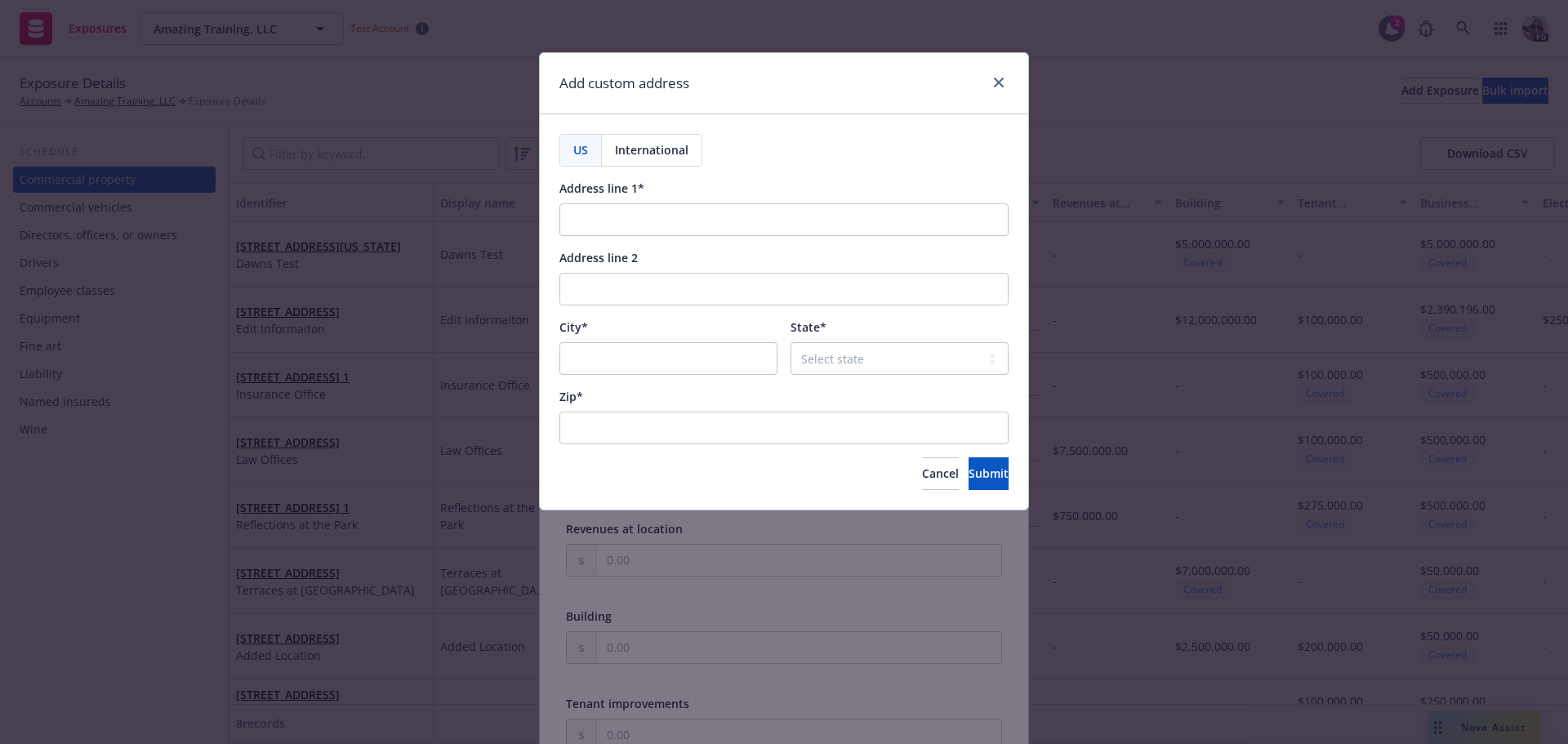
click at [635, 152] on span "International" at bounding box center [651, 150] width 74 height 17
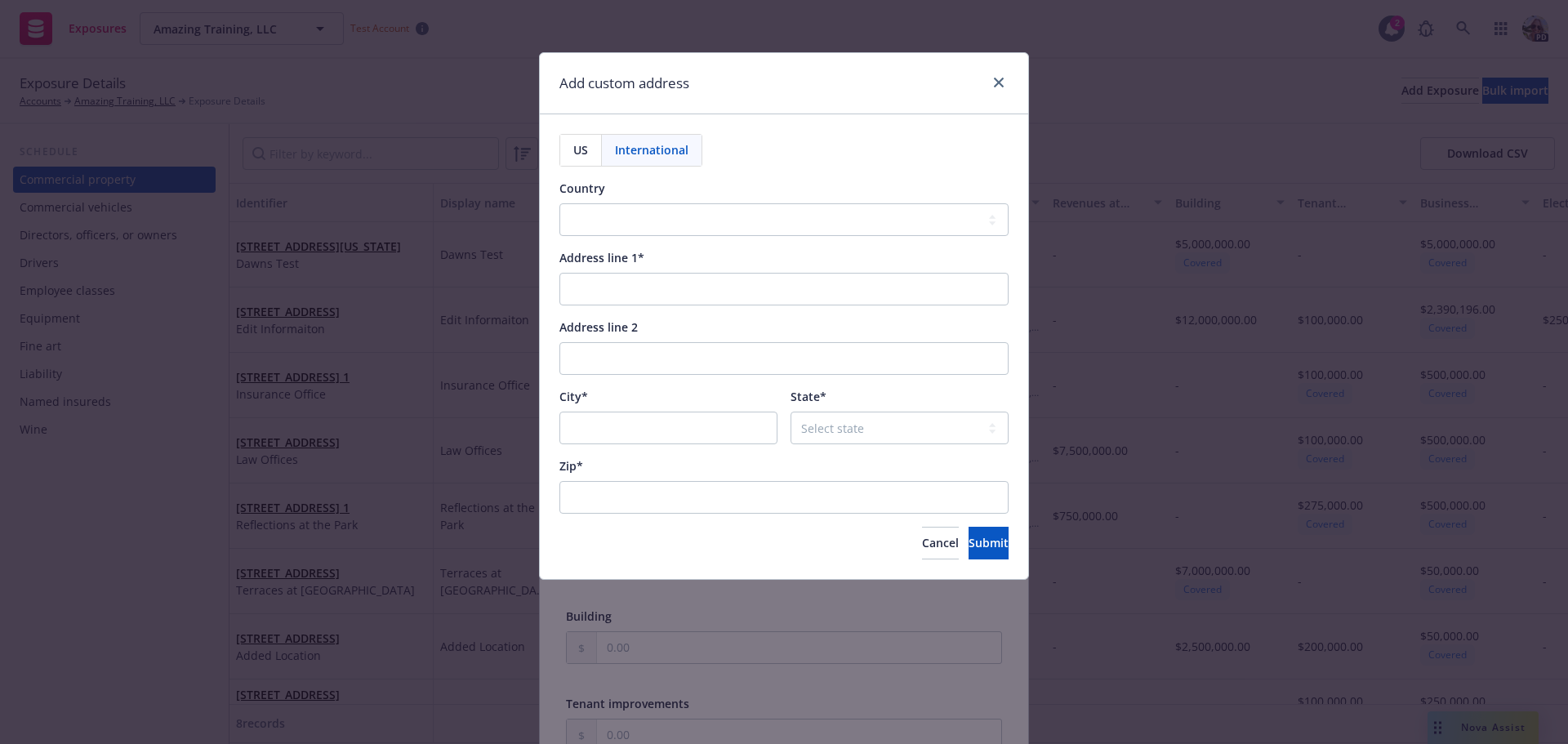
select select "[GEOGRAPHIC_DATA]"
click at [631, 159] on div "International" at bounding box center [651, 151] width 99 height 31
click at [581, 152] on span "US" at bounding box center [581, 150] width 15 height 17
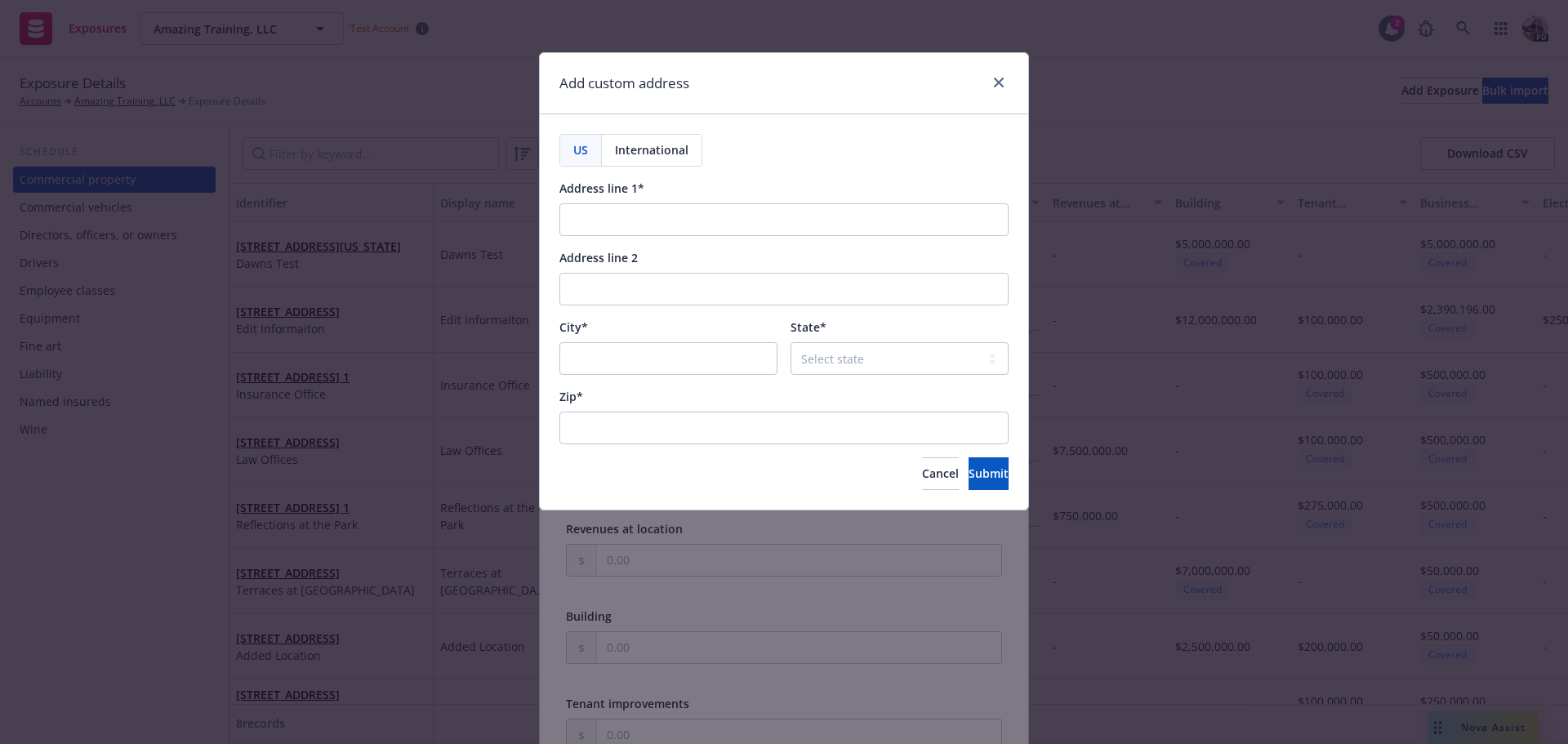
click at [644, 146] on span "International" at bounding box center [651, 150] width 74 height 17
select select "[GEOGRAPHIC_DATA]"
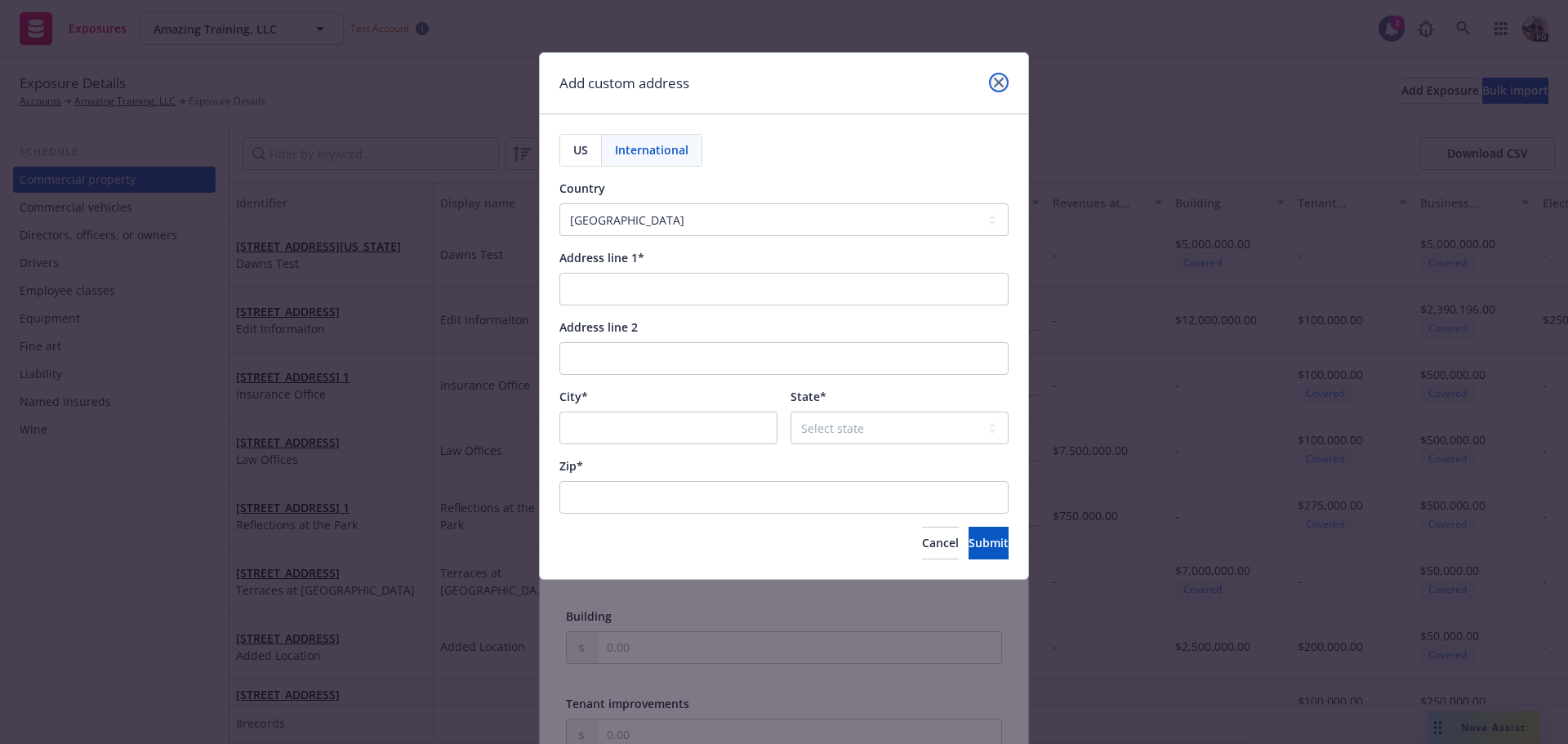
click at [1000, 75] on link "close" at bounding box center [999, 83] width 20 height 20
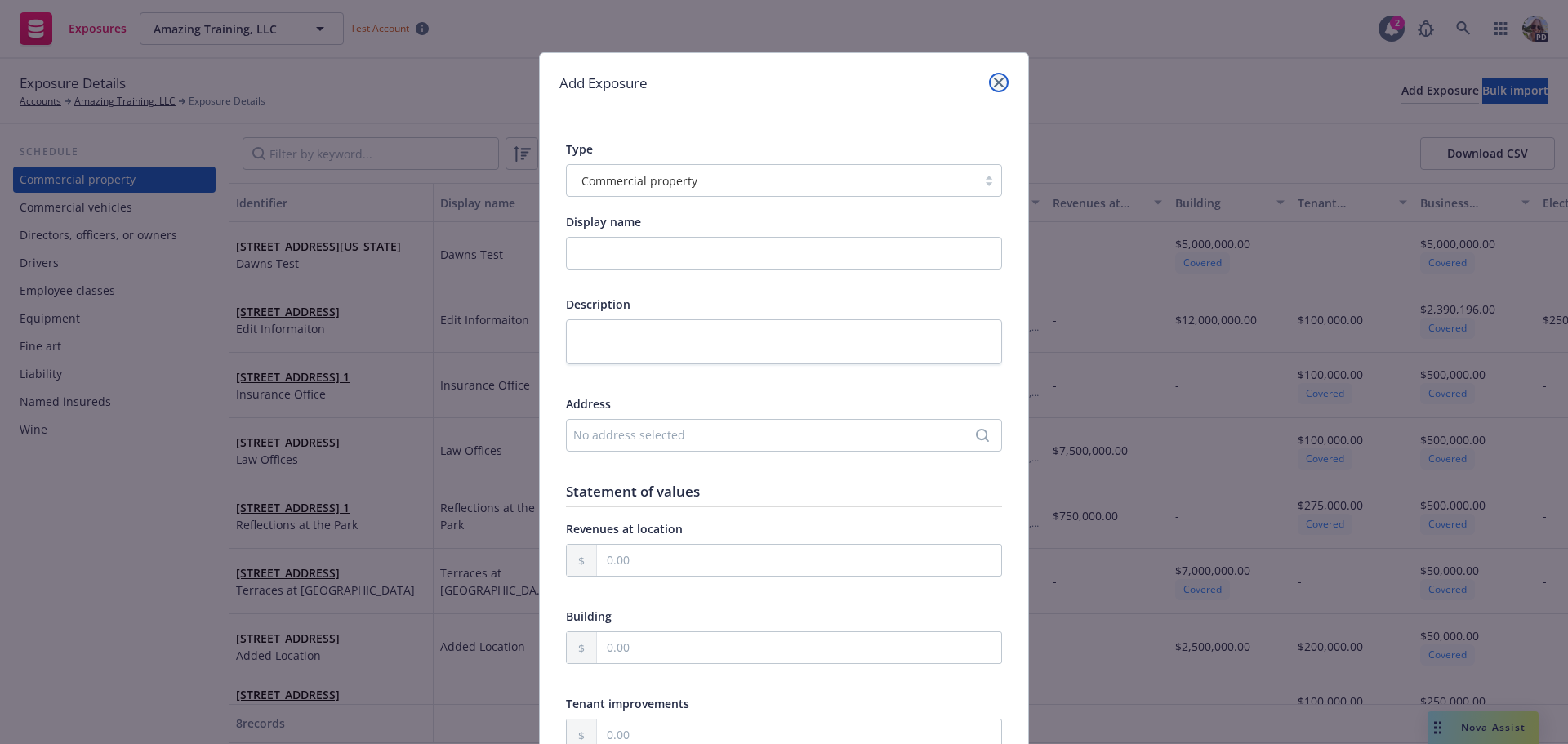
click at [989, 86] on link "close" at bounding box center [999, 83] width 20 height 20
